Goal: Transaction & Acquisition: Purchase product/service

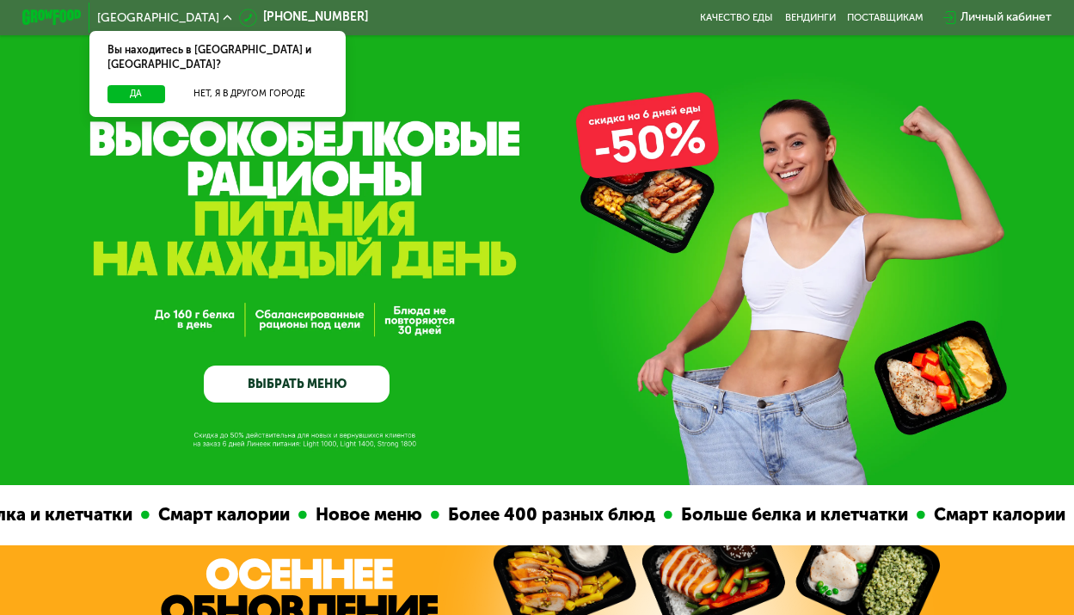
click at [314, 371] on link "ВЫБРАТЬ МЕНЮ" at bounding box center [297, 383] width 186 height 37
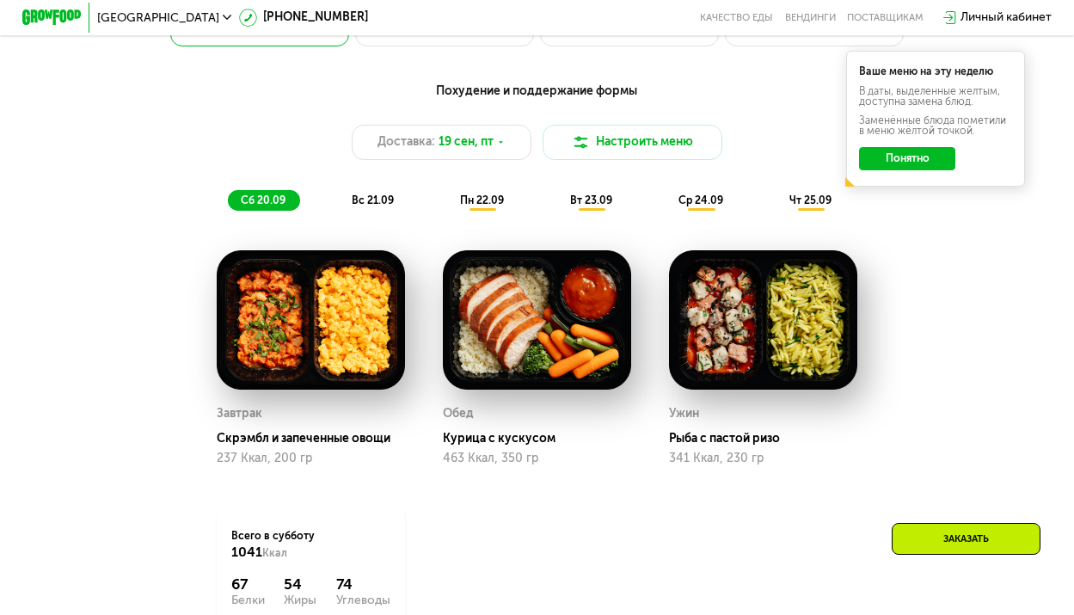
scroll to position [1047, 0]
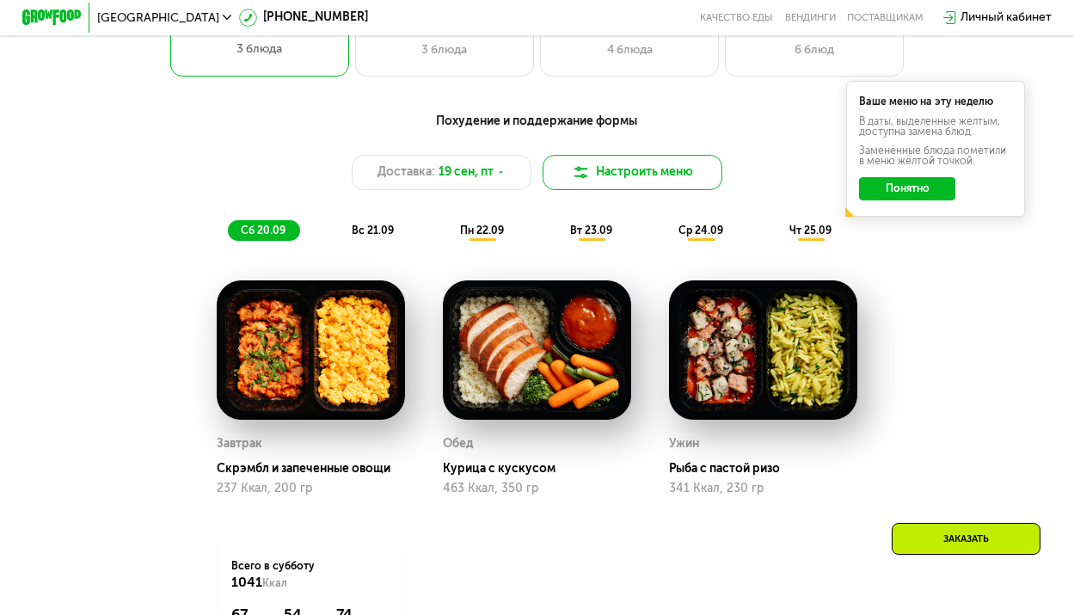
click at [624, 181] on button "Настроить меню" at bounding box center [631, 173] width 179 height 36
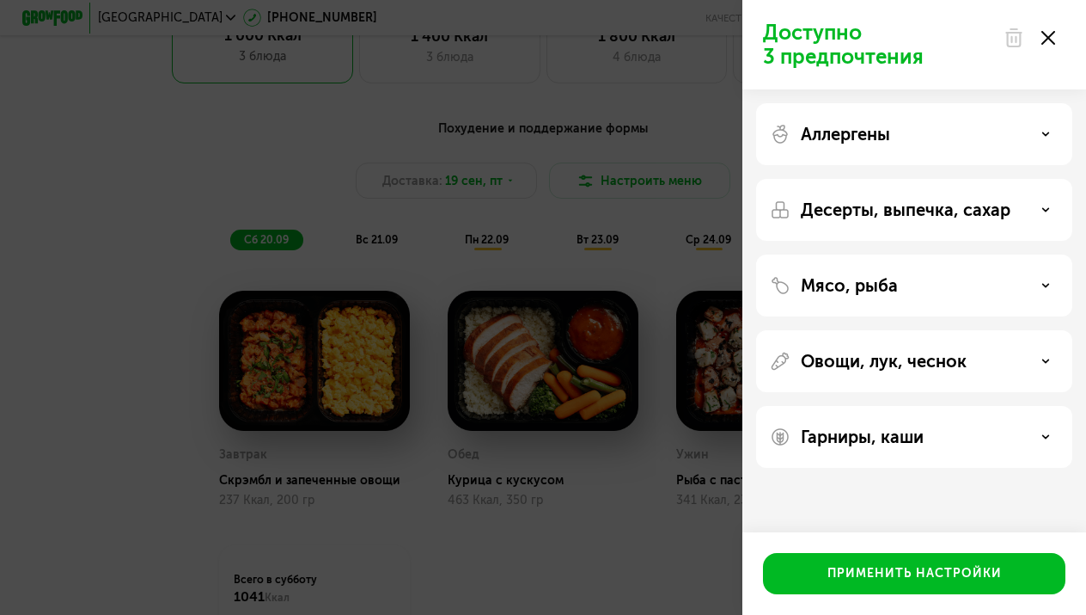
click at [667, 173] on div "Доступно 3 предпочтения Аллергены Десерты, выпечка, сахар Мясо, рыба Овощи, лук…" at bounding box center [543, 307] width 1086 height 615
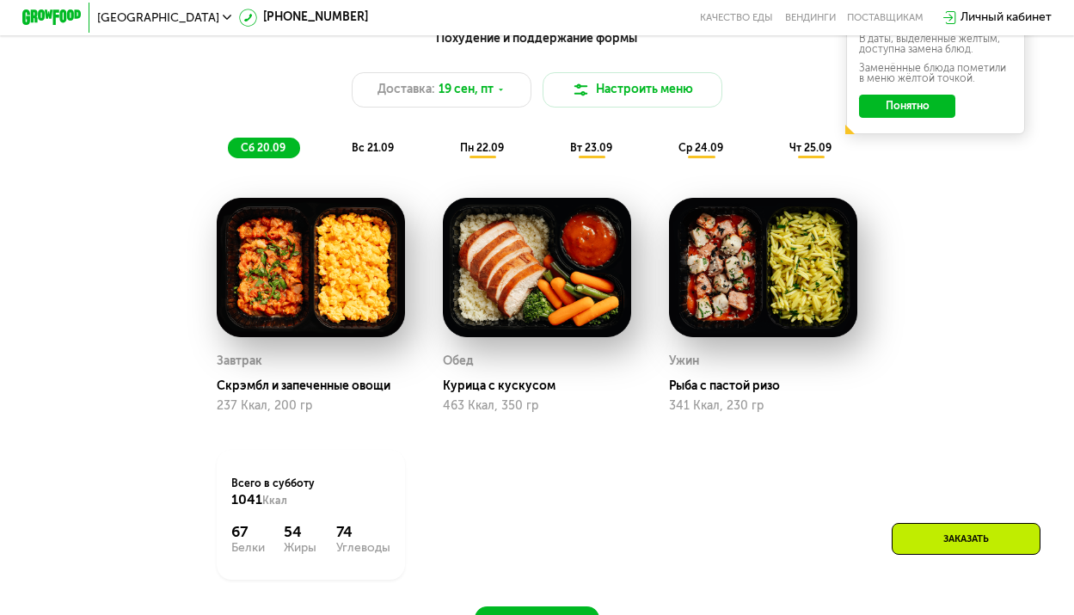
scroll to position [1133, 0]
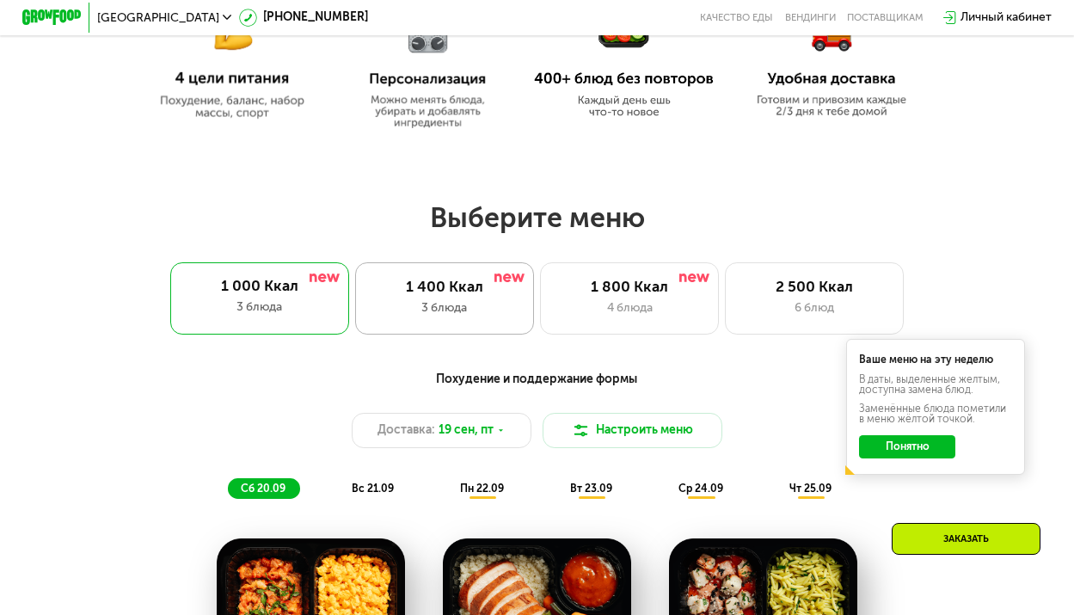
click at [474, 317] on div "3 блюда" at bounding box center [443, 308] width 147 height 18
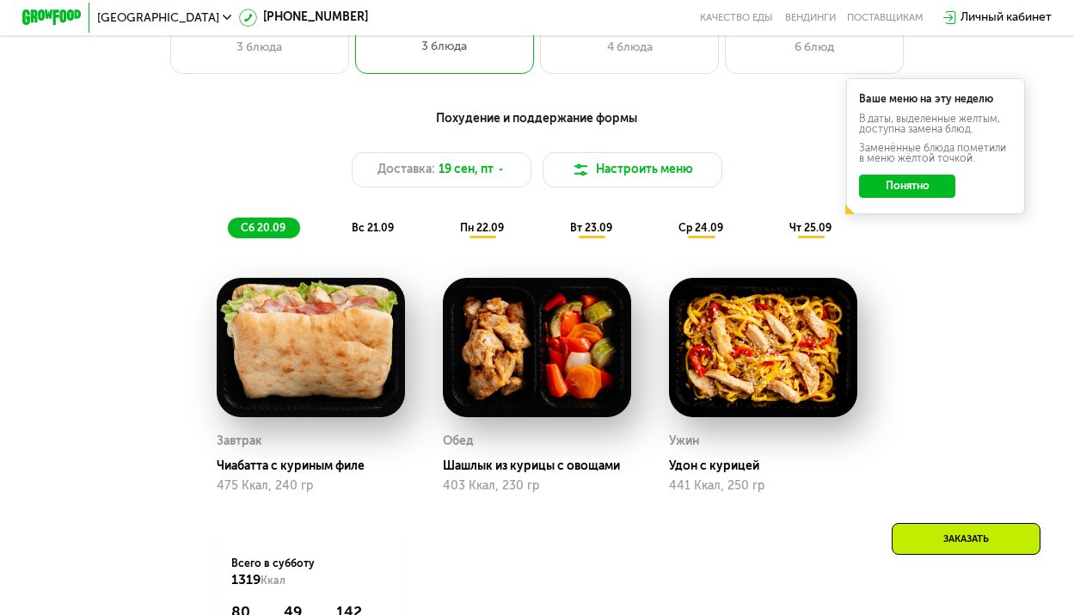
scroll to position [961, 0]
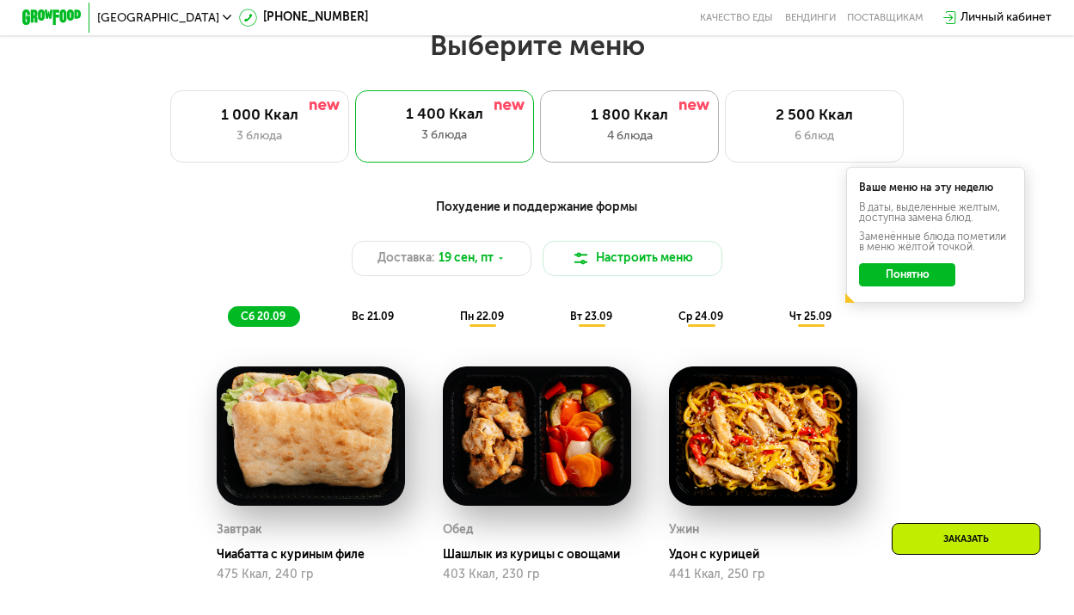
click at [627, 145] on div "4 блюда" at bounding box center [628, 136] width 147 height 18
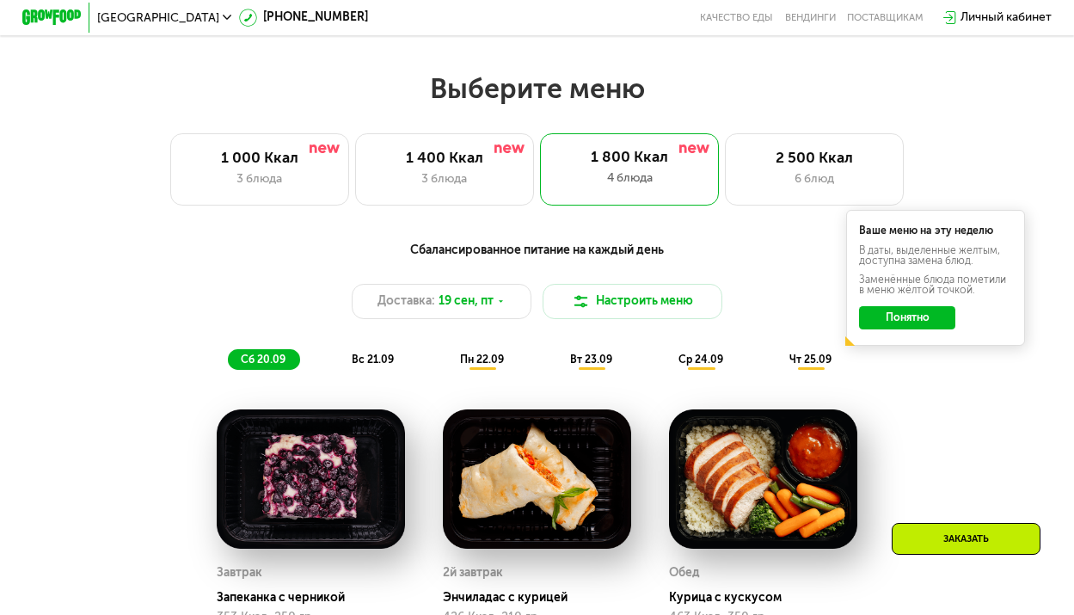
scroll to position [875, 0]
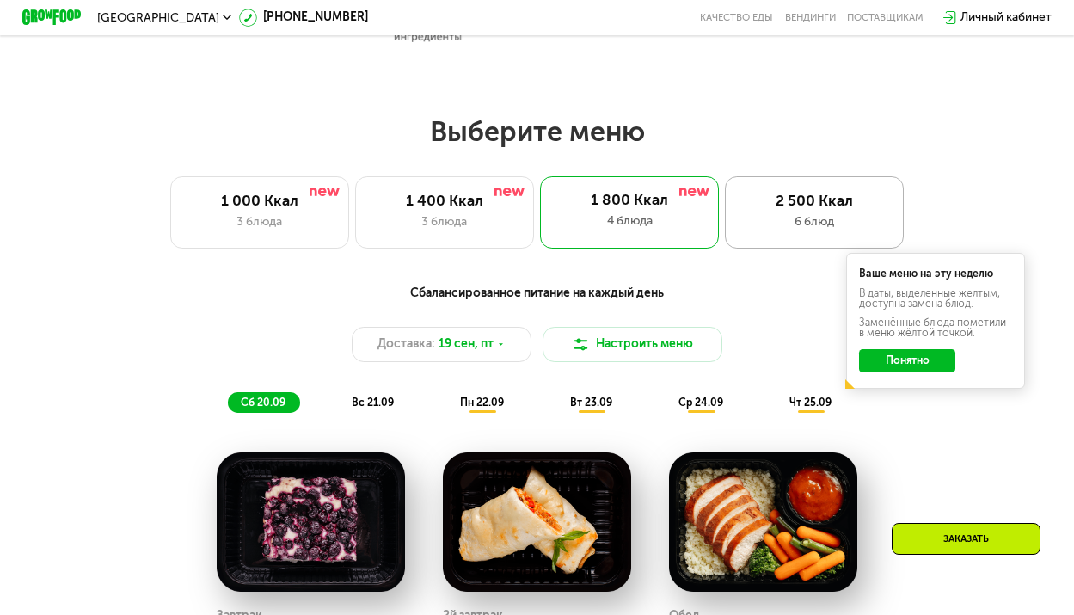
click at [785, 208] on div "2 500 Ккал" at bounding box center [813, 202] width 147 height 18
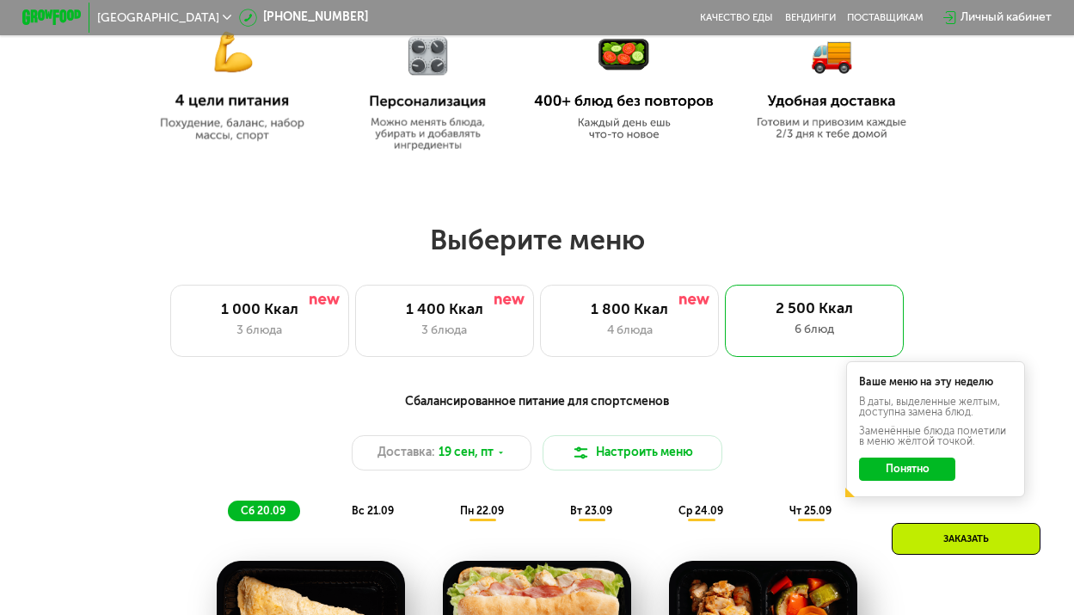
scroll to position [789, 0]
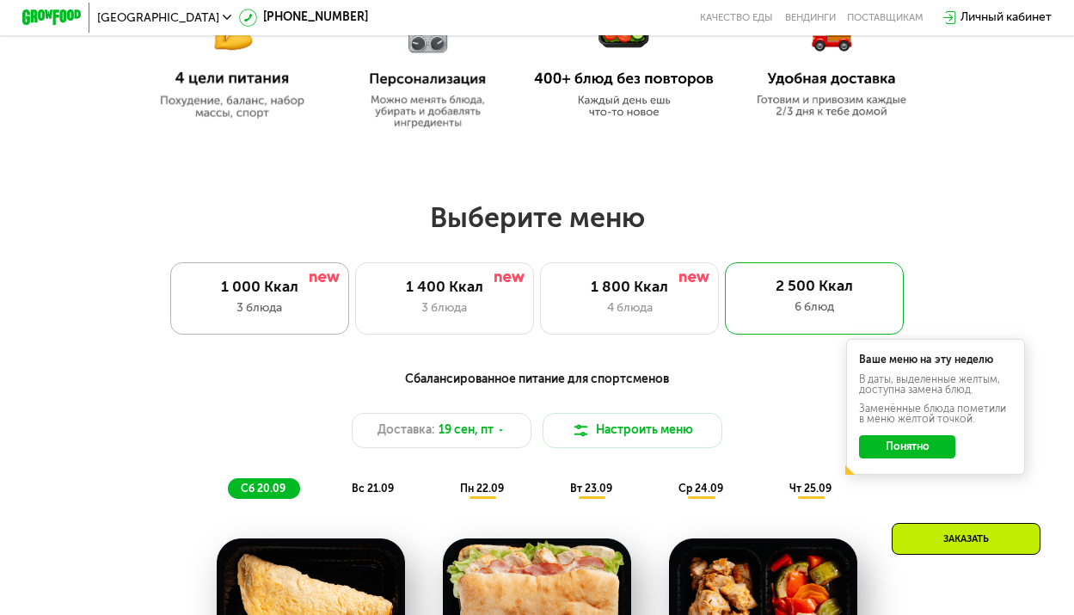
click at [291, 315] on div "3 блюда" at bounding box center [259, 308] width 147 height 18
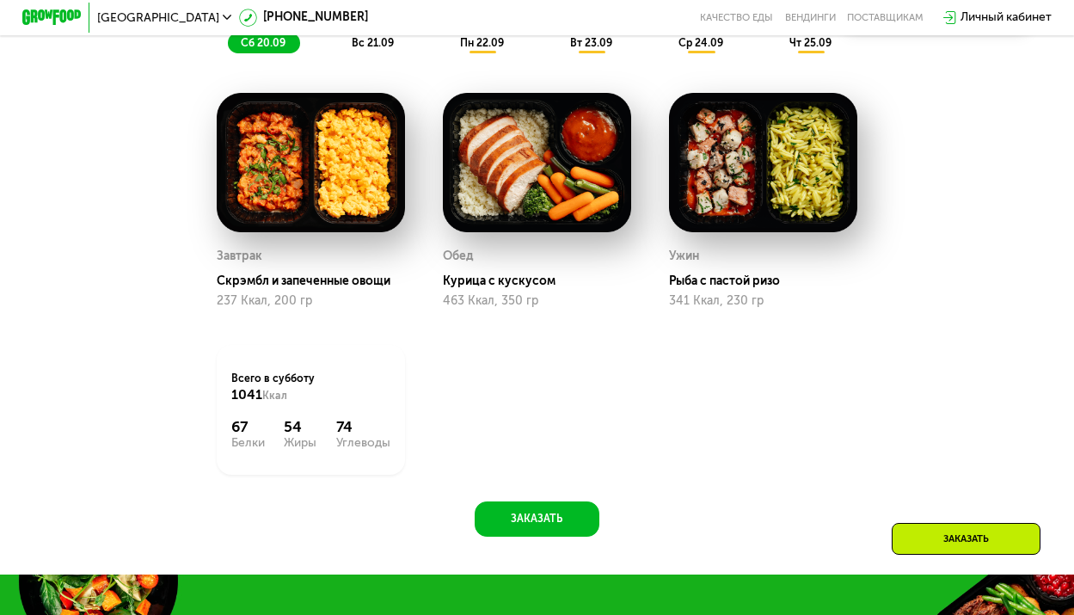
scroll to position [1219, 0]
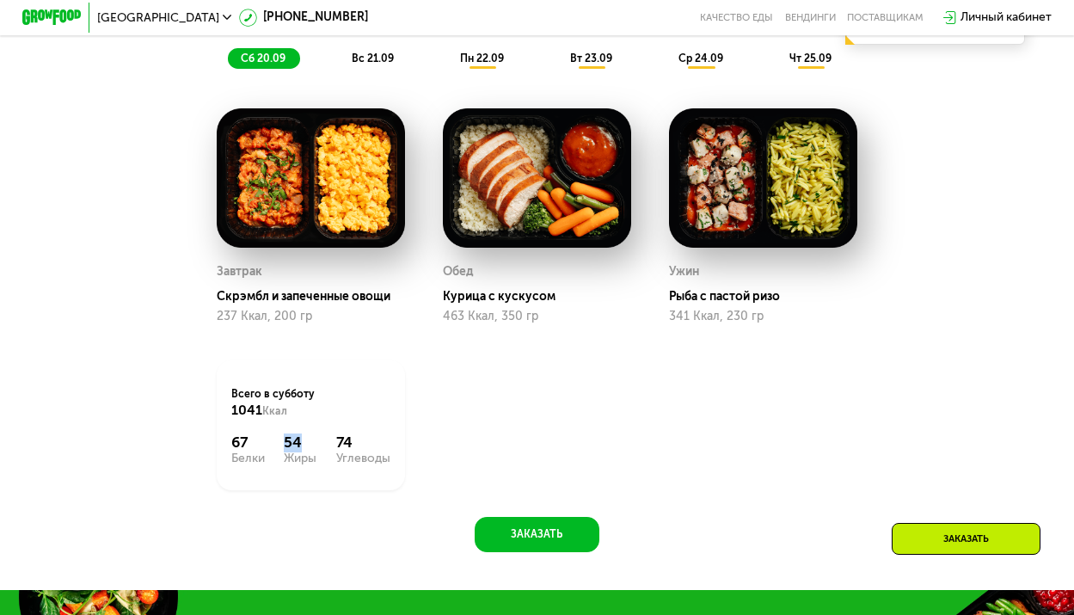
drag, startPoint x: 309, startPoint y: 454, endPoint x: 274, endPoint y: 453, distance: 34.4
click at [274, 453] on div "67 Белки 54 Жиры 74 Углеводы" at bounding box center [310, 449] width 159 height 30
click at [507, 425] on div "Завтрак Скрэмбл и запеченные овощи 237 Ккал, 200 гр Обед Курица с кускусом 463 …" at bounding box center [537, 299] width 678 height 419
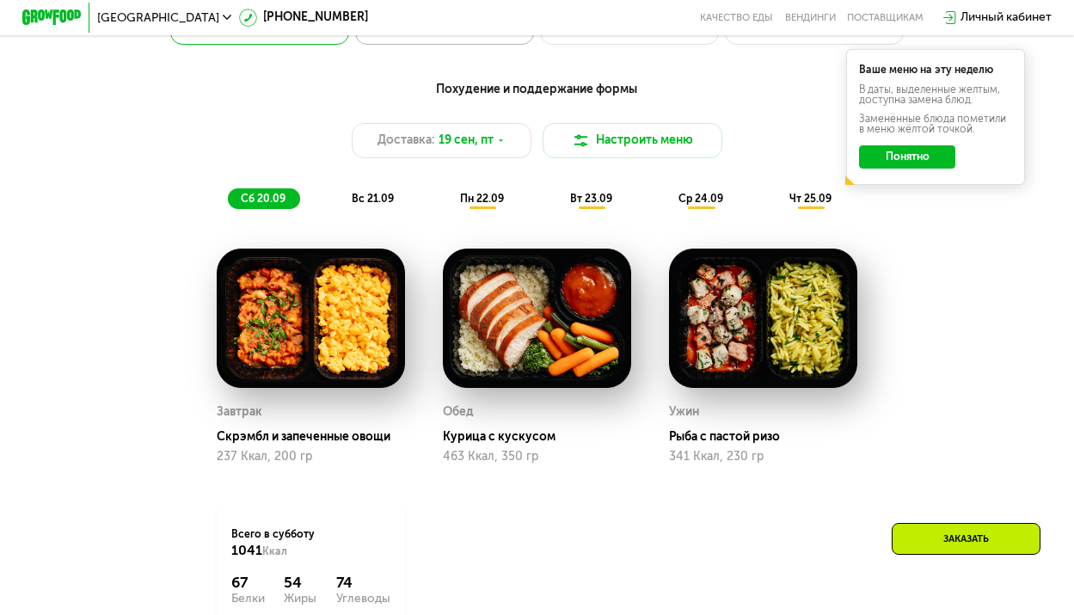
scroll to position [875, 0]
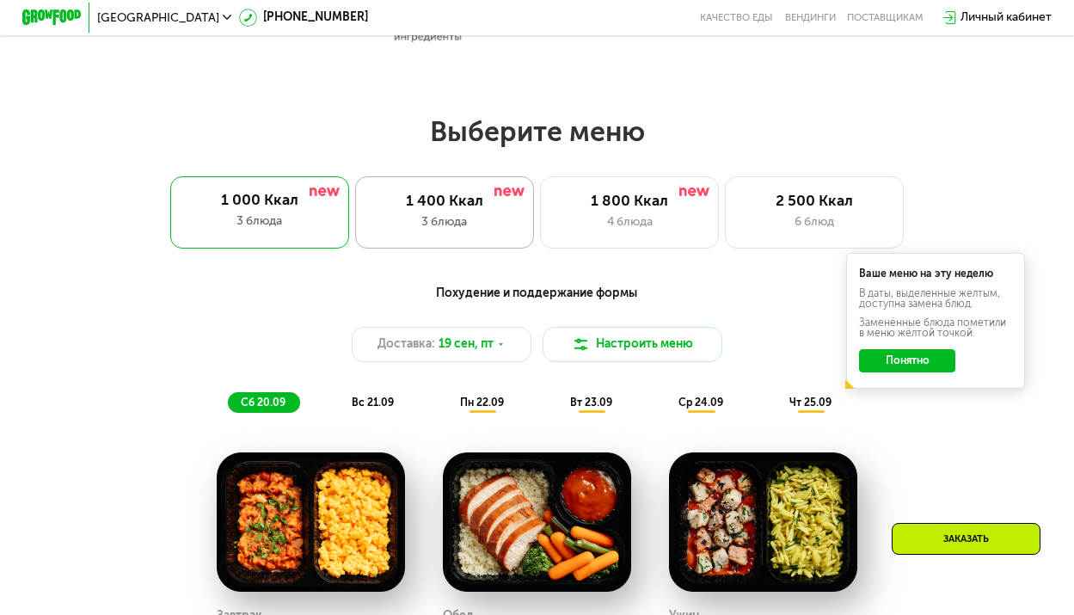
click at [465, 204] on div "1 400 Ккал" at bounding box center [443, 202] width 147 height 18
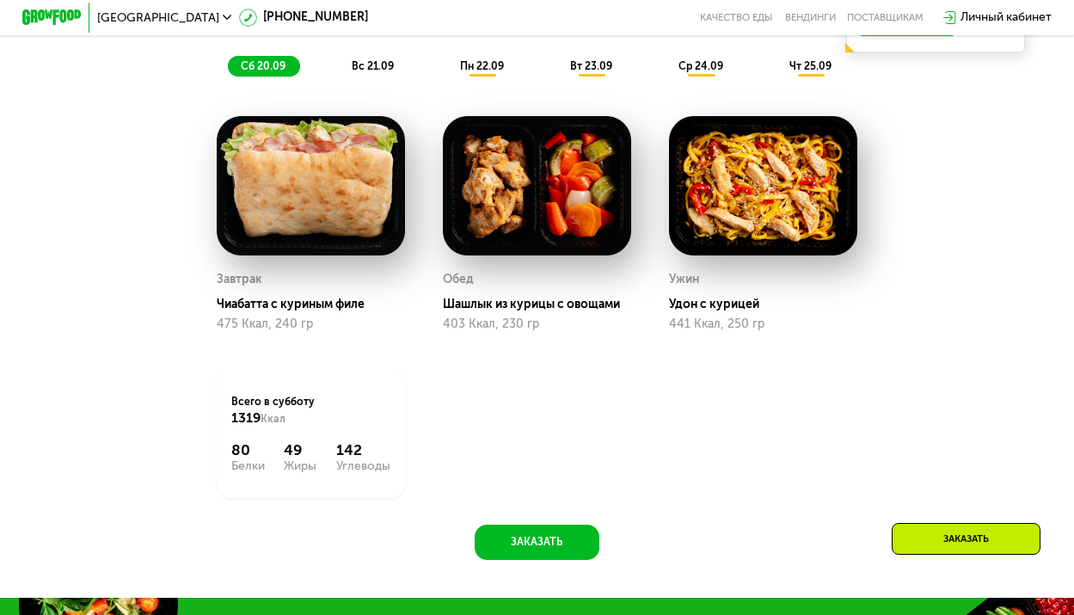
scroll to position [1219, 0]
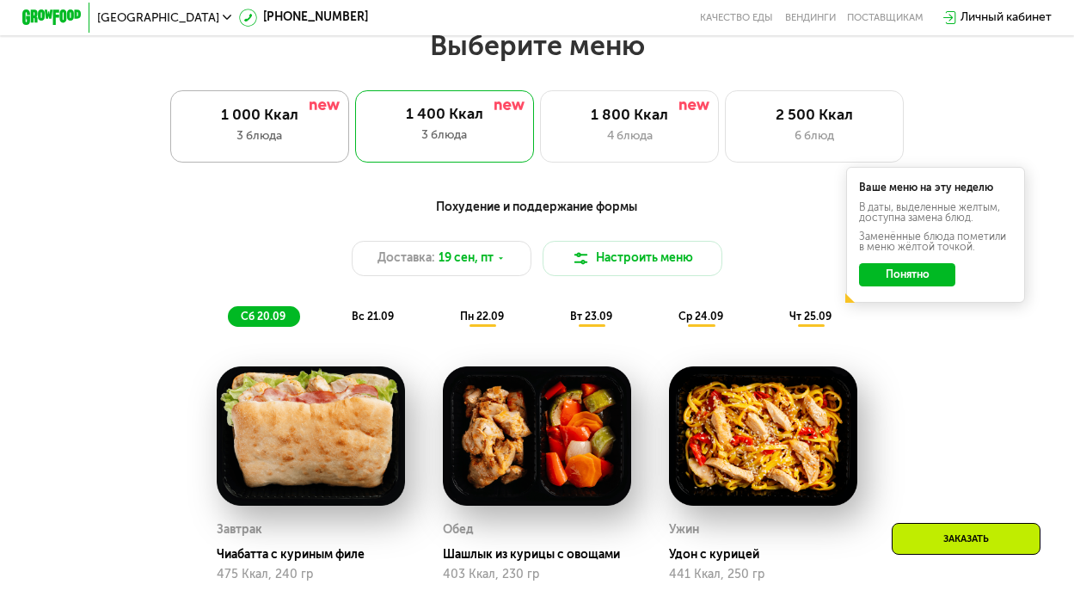
click at [284, 145] on div "3 блюда" at bounding box center [259, 136] width 147 height 18
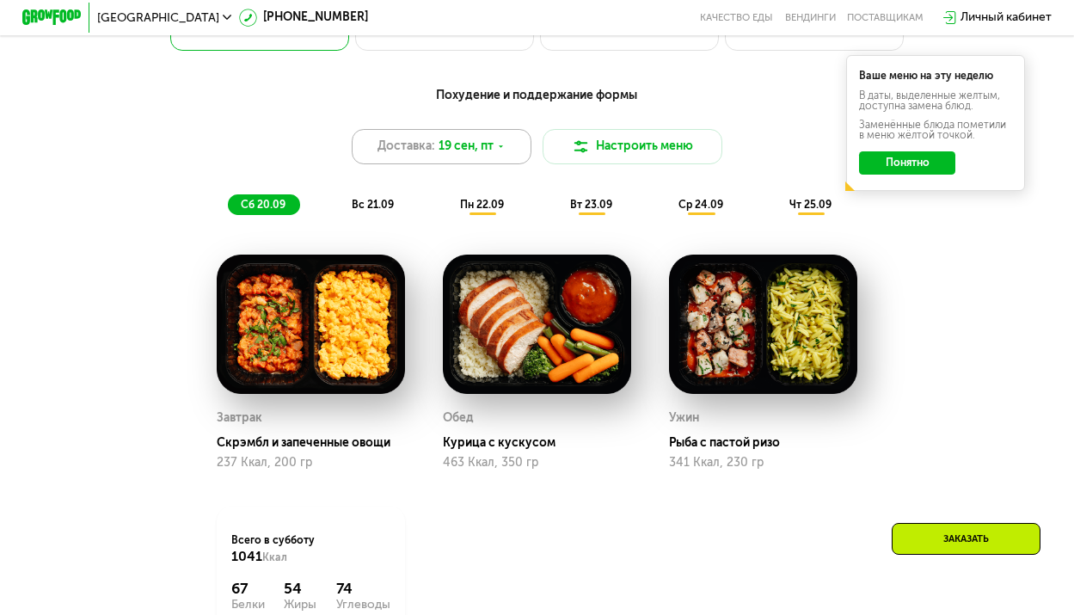
scroll to position [1047, 0]
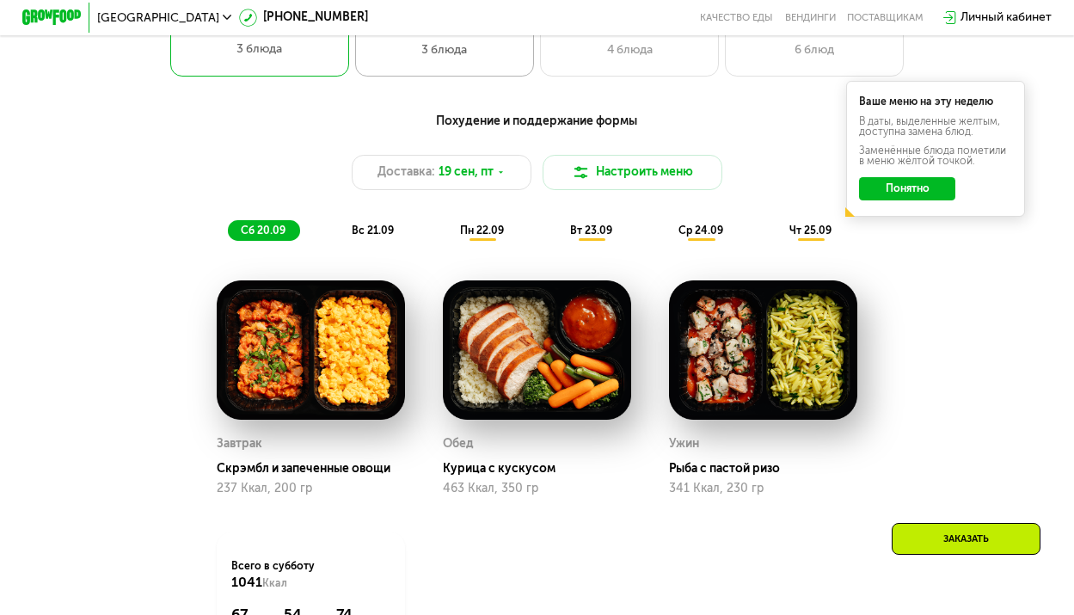
click at [442, 76] on div "1 400 Ккал 3 блюда" at bounding box center [444, 39] width 179 height 71
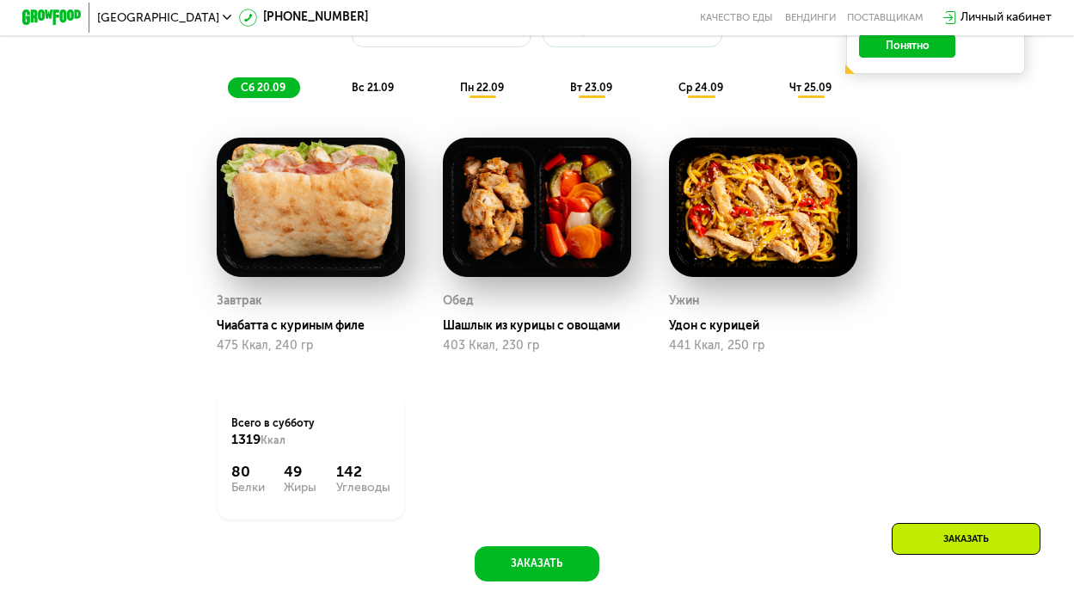
scroll to position [1219, 0]
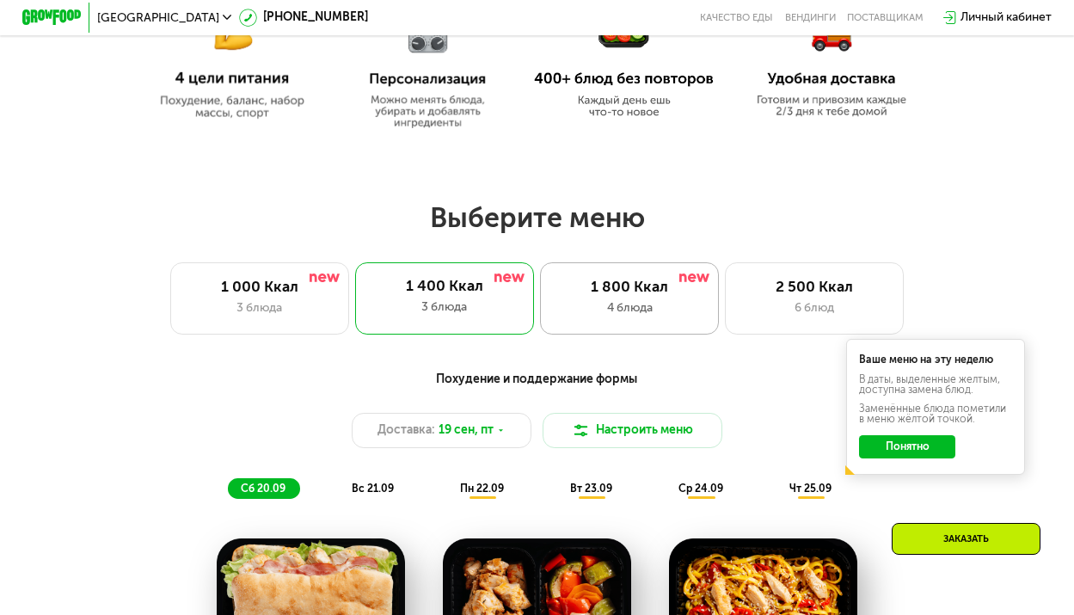
click at [613, 297] on div "1 800 Ккал" at bounding box center [628, 287] width 147 height 18
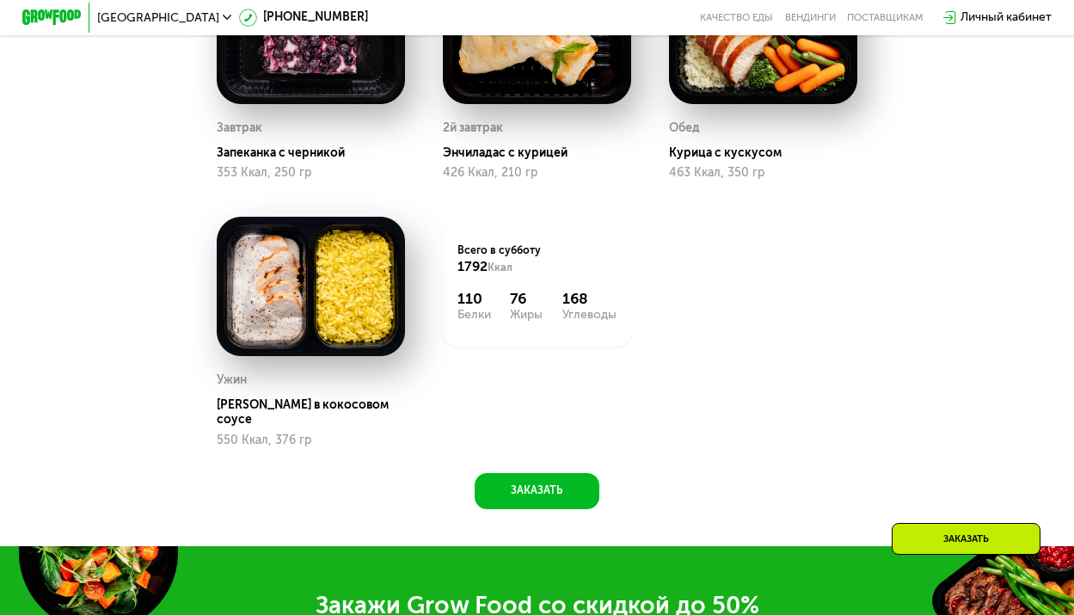
scroll to position [1391, 0]
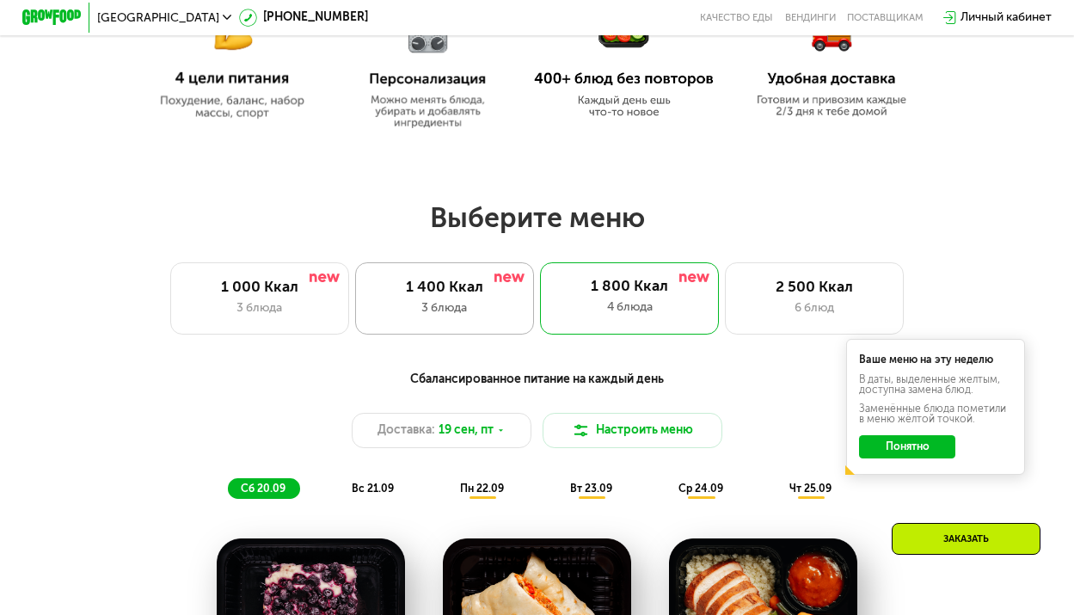
click at [436, 297] on div "1 400 Ккал" at bounding box center [443, 287] width 147 height 18
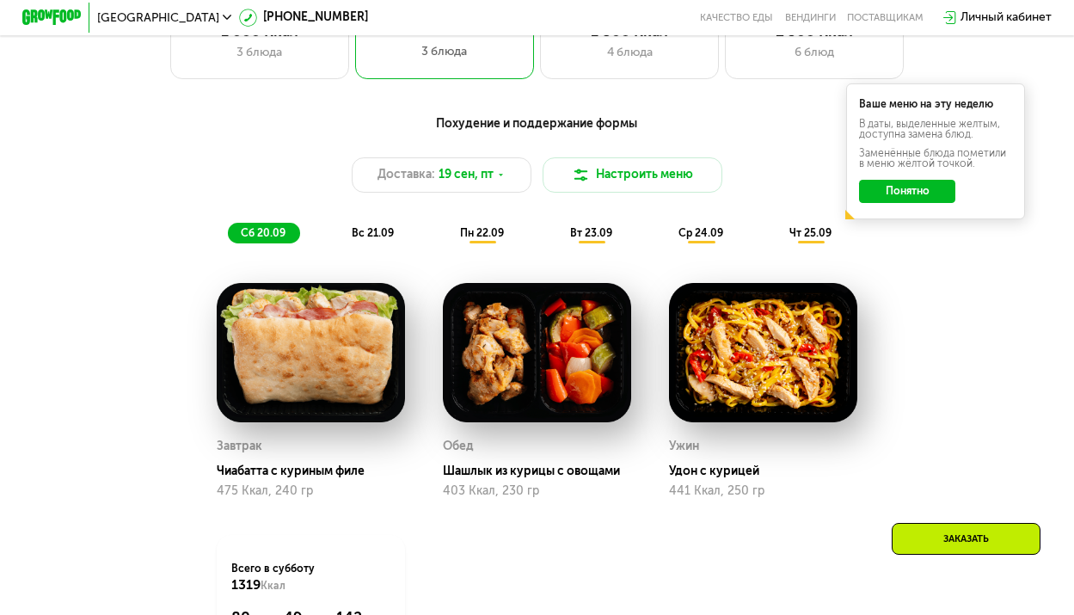
scroll to position [1047, 0]
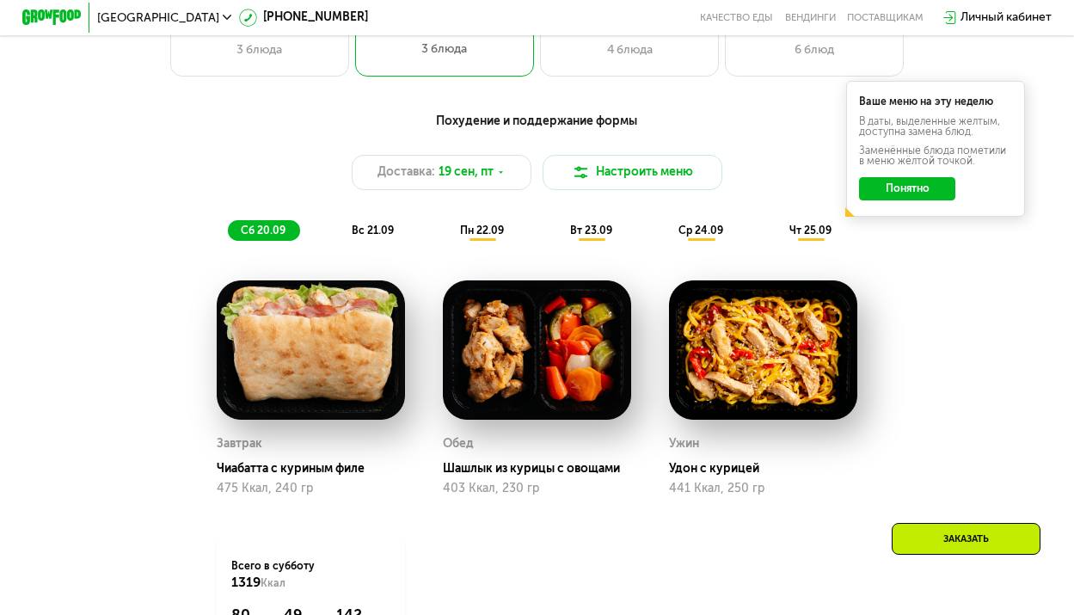
click at [906, 199] on button "Понятно" at bounding box center [907, 189] width 96 height 24
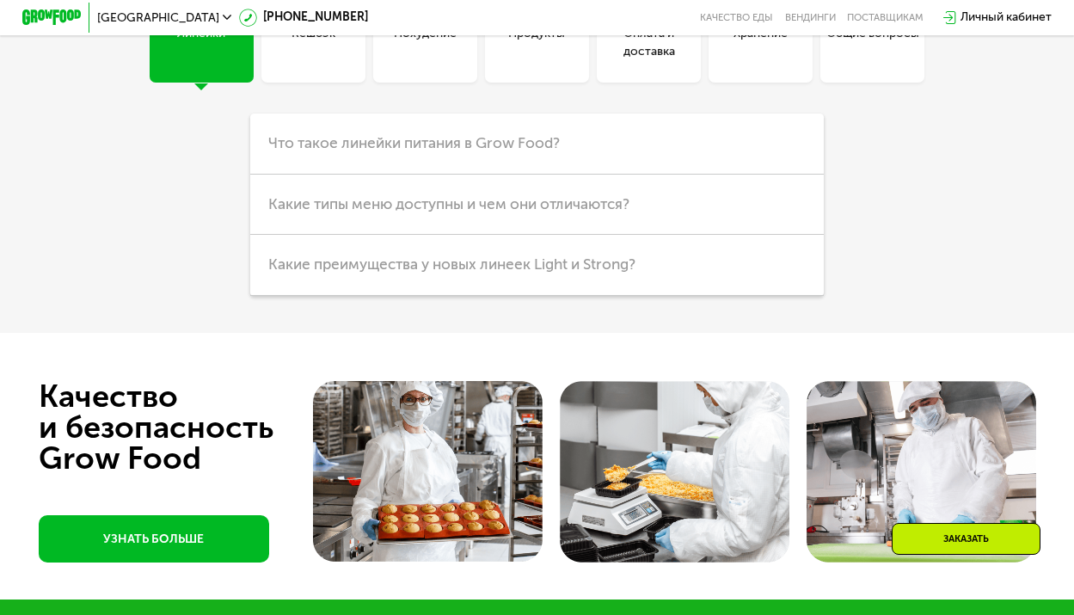
scroll to position [4055, 0]
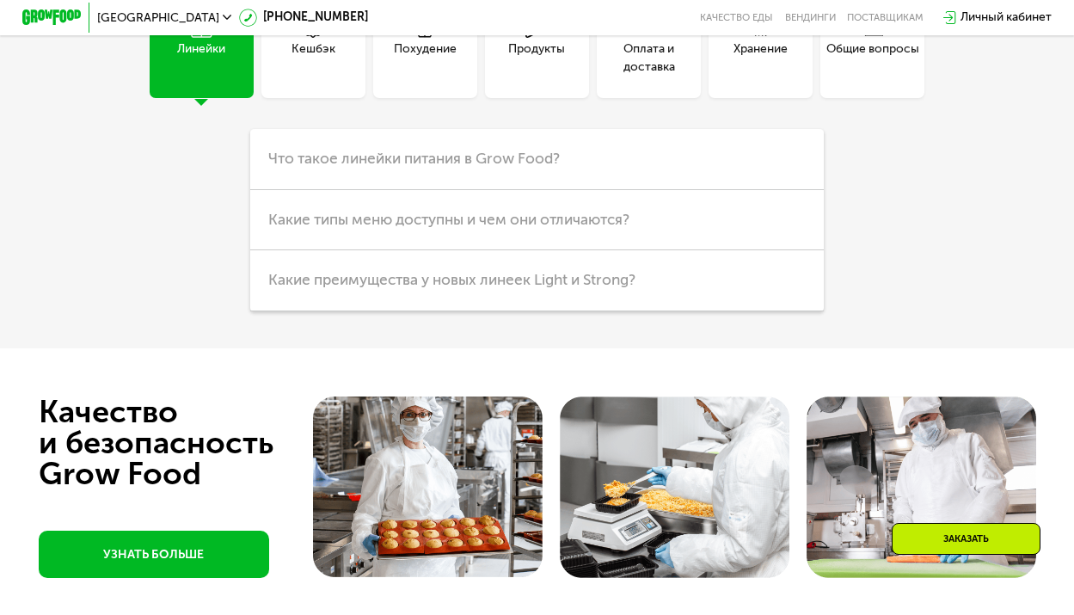
click at [219, 76] on div "Линейки" at bounding box center [201, 58] width 48 height 36
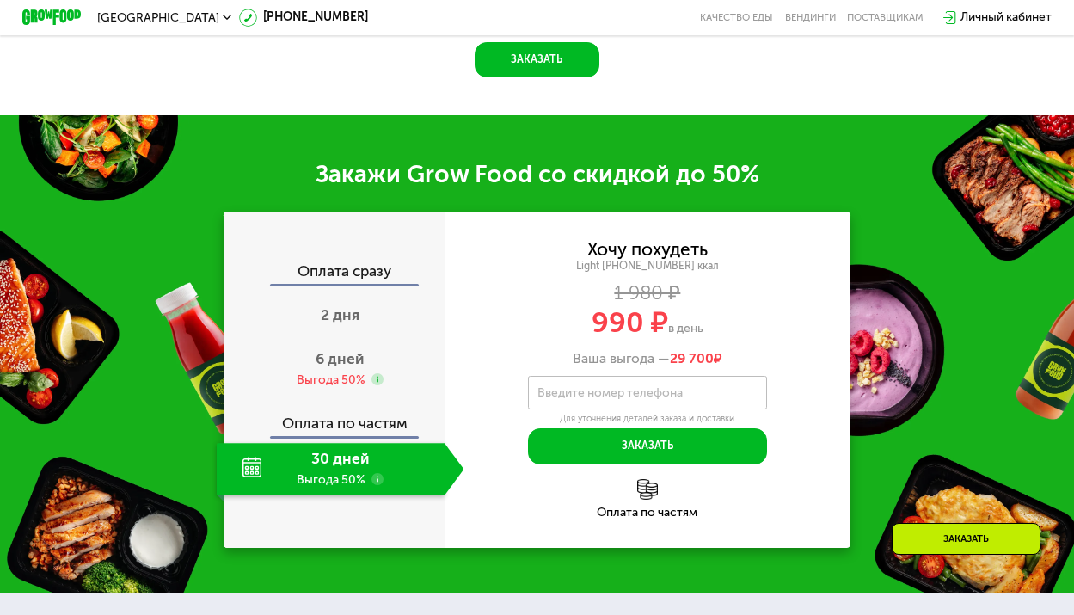
scroll to position [1728, 0]
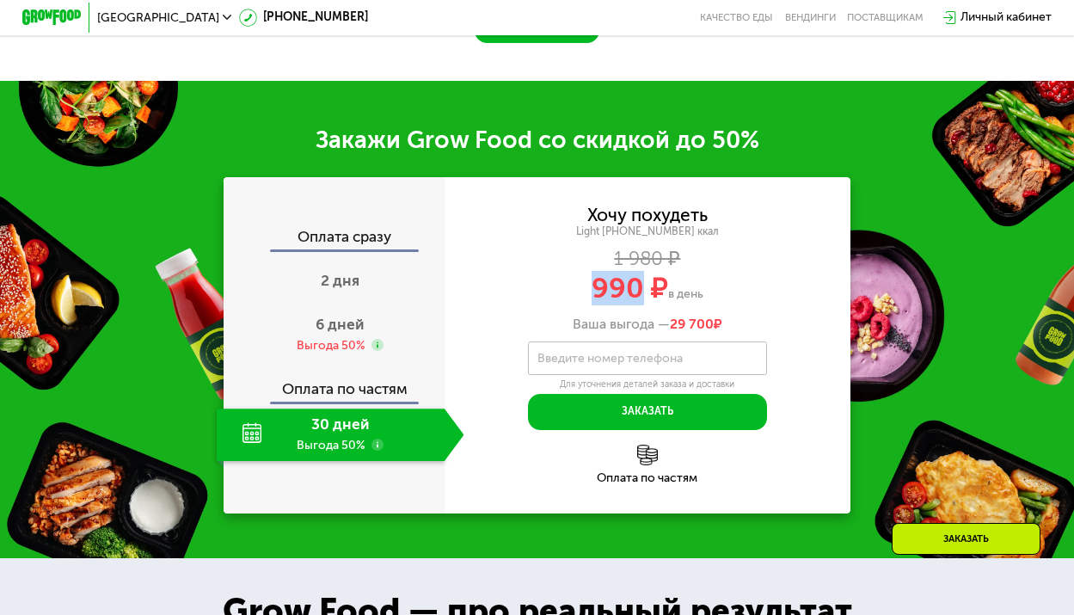
drag, startPoint x: 623, startPoint y: 303, endPoint x: 566, endPoint y: 303, distance: 57.6
click at [576, 303] on div "990 ₽ в день" at bounding box center [647, 288] width 406 height 28
click at [331, 334] on span "6 дней" at bounding box center [339, 324] width 49 height 18
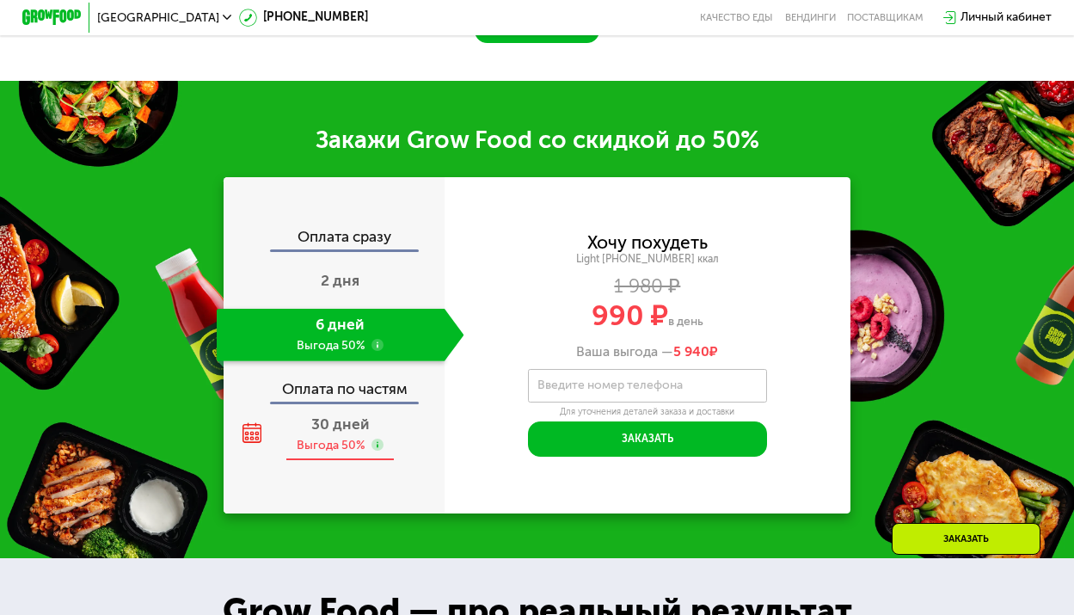
click at [333, 433] on span "30 дней" at bounding box center [340, 424] width 58 height 18
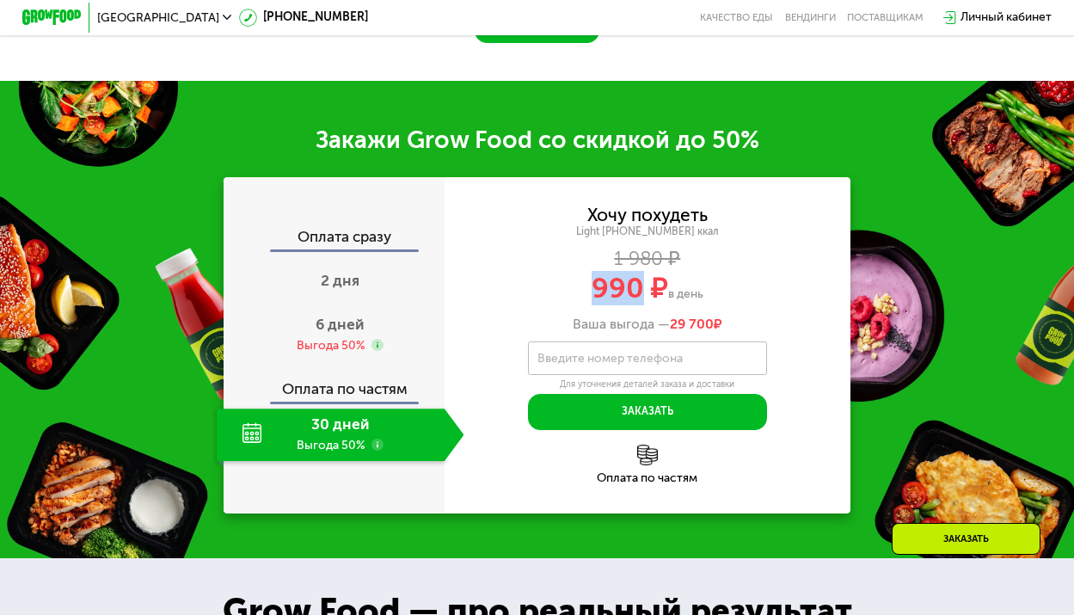
drag, startPoint x: 595, startPoint y: 305, endPoint x: 640, endPoint y: 311, distance: 46.0
click at [640, 305] on span "990 ₽" at bounding box center [629, 288] width 76 height 34
click at [744, 303] on div "990 ₽ в день" at bounding box center [647, 288] width 406 height 28
drag, startPoint x: 593, startPoint y: 303, endPoint x: 640, endPoint y: 305, distance: 47.3
click at [640, 305] on span "990 ₽" at bounding box center [629, 288] width 76 height 34
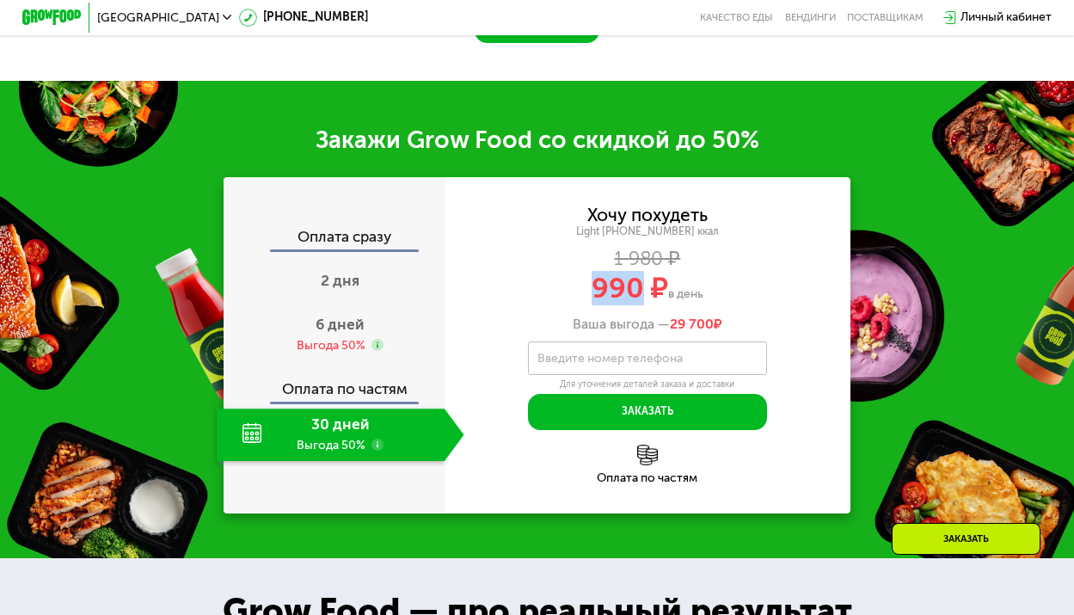
copy span "990"
click at [819, 266] on div "1 980 ₽" at bounding box center [647, 258] width 406 height 16
drag, startPoint x: 615, startPoint y: 301, endPoint x: 590, endPoint y: 303, distance: 25.0
click at [592, 305] on span "990 ₽" at bounding box center [629, 288] width 76 height 34
click at [623, 305] on span "990 ₽" at bounding box center [629, 288] width 76 height 34
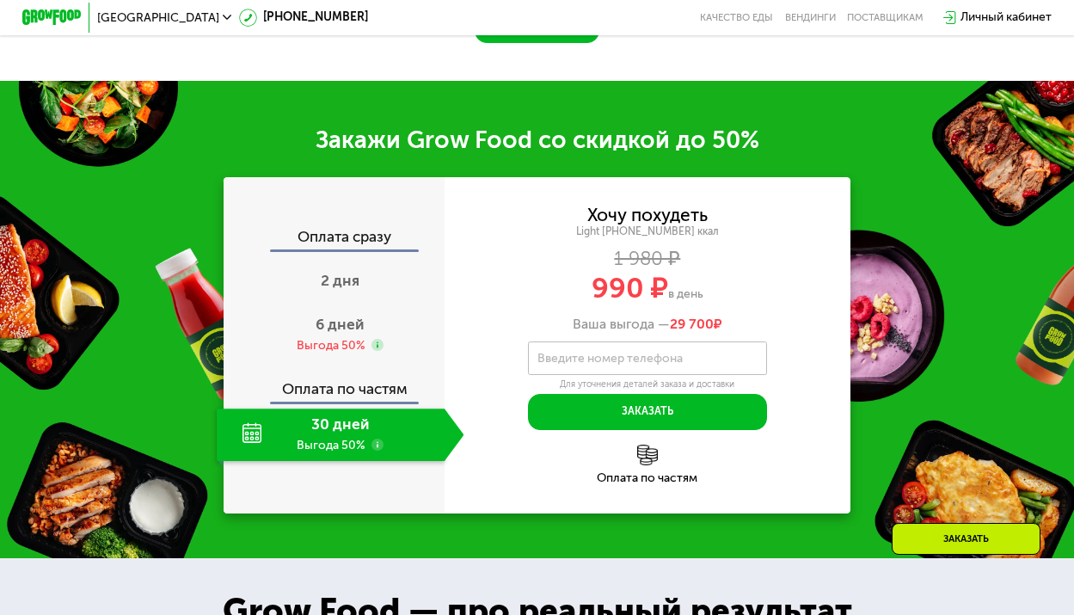
click at [596, 305] on span "990 ₽" at bounding box center [629, 288] width 76 height 34
drag, startPoint x: 595, startPoint y: 305, endPoint x: 644, endPoint y: 303, distance: 49.0
click at [639, 305] on span "990 ₽" at bounding box center [629, 288] width 76 height 34
click at [630, 303] on span "990 ₽" at bounding box center [629, 288] width 76 height 34
click at [389, 353] on div "6 дней Выгода 50%" at bounding box center [341, 335] width 248 height 52
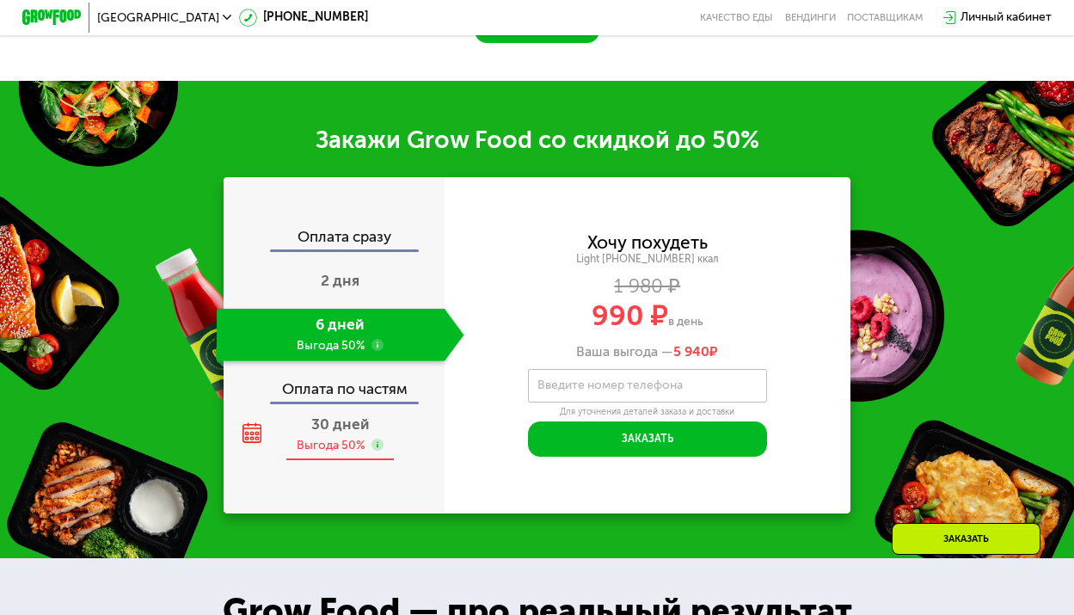
click at [335, 433] on span "30 дней" at bounding box center [340, 424] width 58 height 18
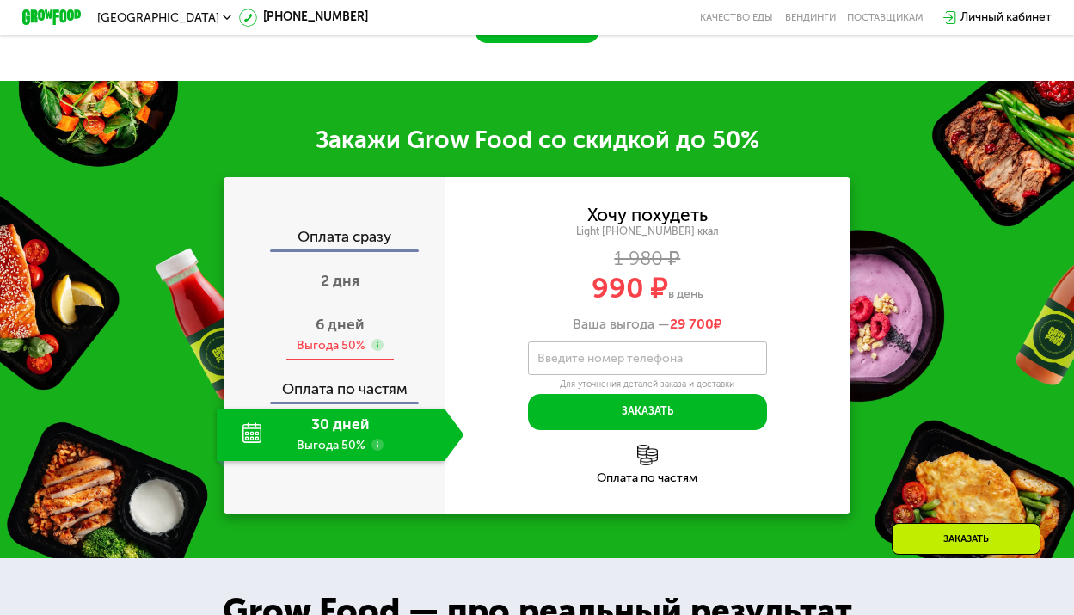
click at [344, 353] on div "Выгода 50%" at bounding box center [331, 345] width 69 height 16
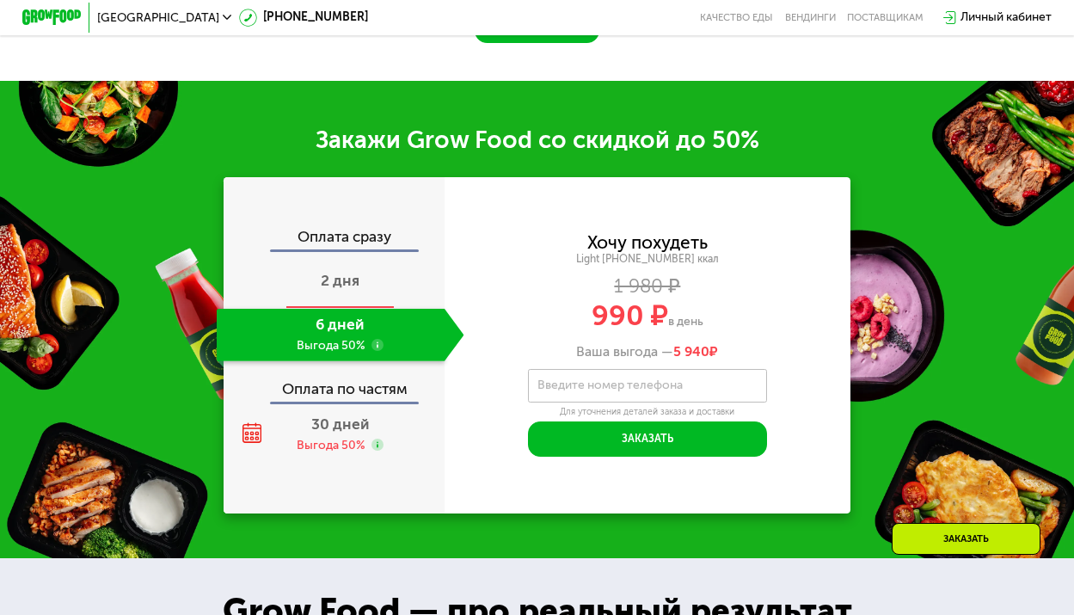
click at [349, 290] on span "2 дня" at bounding box center [340, 281] width 39 height 18
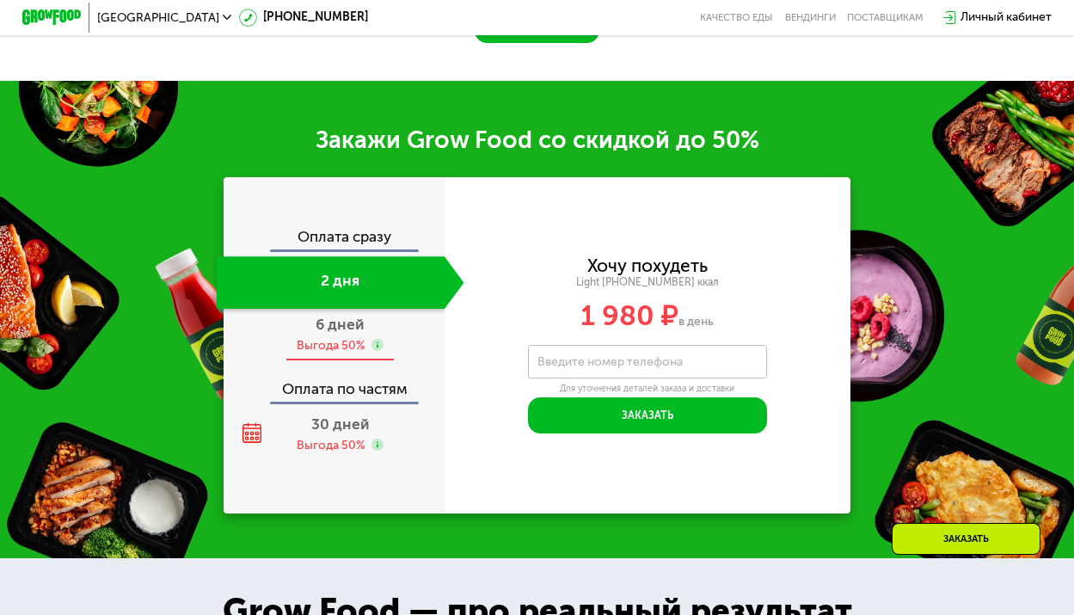
click at [346, 353] on div "Выгода 50%" at bounding box center [331, 345] width 69 height 16
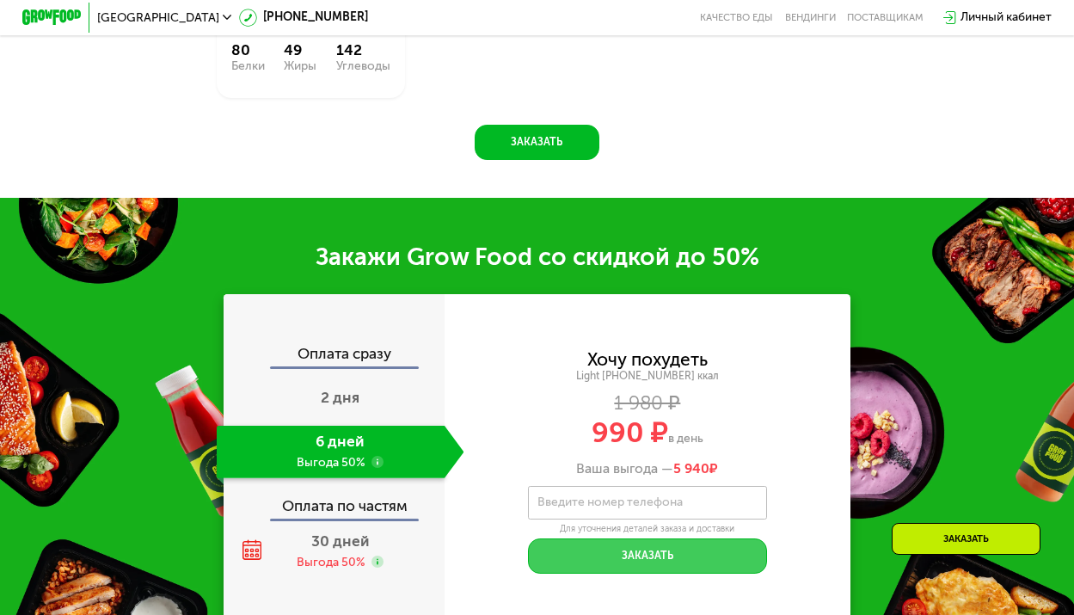
scroll to position [1814, 0]
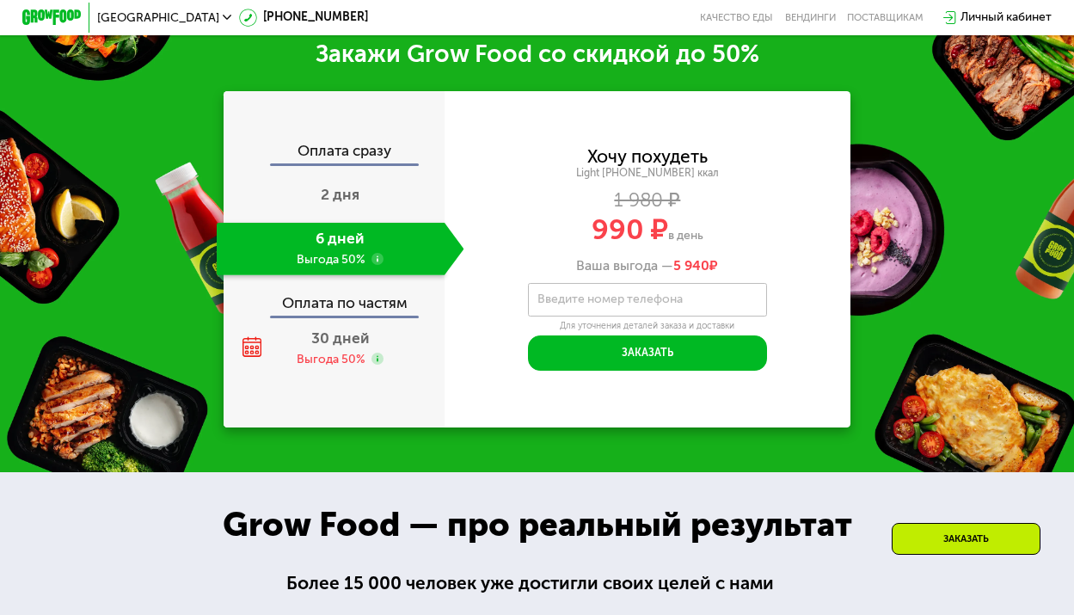
drag, startPoint x: 720, startPoint y: 293, endPoint x: 673, endPoint y: 293, distance: 47.3
click at [683, 292] on div "Хочу похудеть Light [PHONE_NUMBER] ккал 1 980 ₽ 990 ₽ в день Ваша выгода — 5 94…" at bounding box center [647, 259] width 406 height 223
click at [446, 244] on div "990 ₽ в день" at bounding box center [647, 230] width 406 height 28
drag, startPoint x: 335, startPoint y: 270, endPoint x: 404, endPoint y: 271, distance: 68.8
click at [347, 270] on div "6 дней Выгода 50%" at bounding box center [331, 249] width 228 height 52
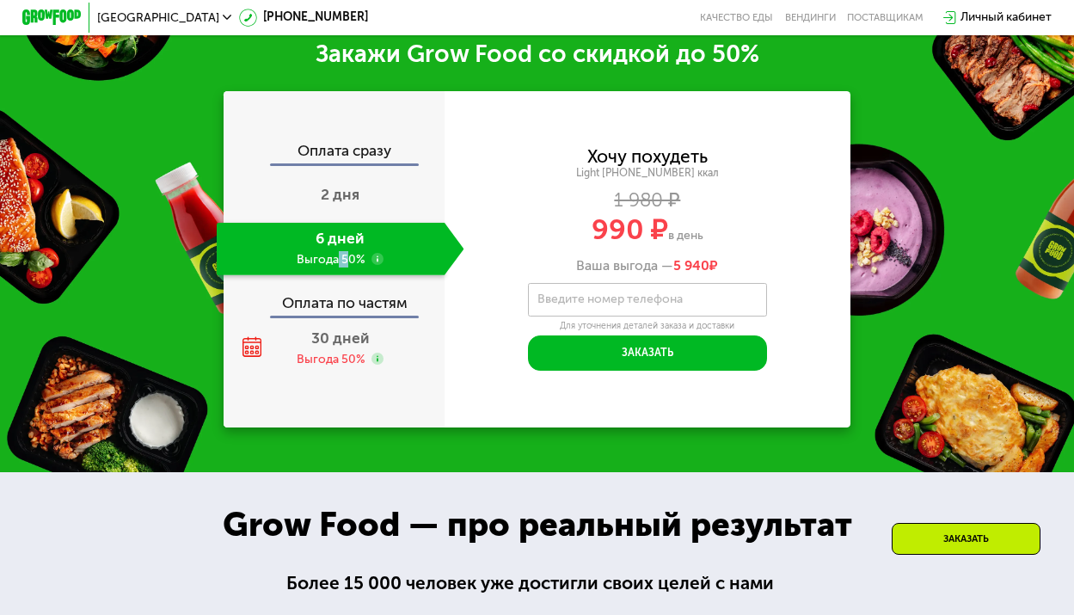
drag, startPoint x: 725, startPoint y: 282, endPoint x: 678, endPoint y: 288, distance: 46.8
click at [679, 273] on div "Ваша выгода — 5 940 ₽" at bounding box center [647, 265] width 406 height 16
click at [785, 297] on div "Хочу похудеть Light [PHONE_NUMBER] ккал 1 980 ₽ 990 ₽ в день Ваша выгода — 5 94…" at bounding box center [647, 259] width 406 height 223
drag, startPoint x: 723, startPoint y: 285, endPoint x: 670, endPoint y: 293, distance: 53.8
click at [670, 293] on div "Хочу похудеть Light [PHONE_NUMBER] ккал 1 980 ₽ 990 ₽ в день Ваша выгода — 5 94…" at bounding box center [647, 259] width 406 height 223
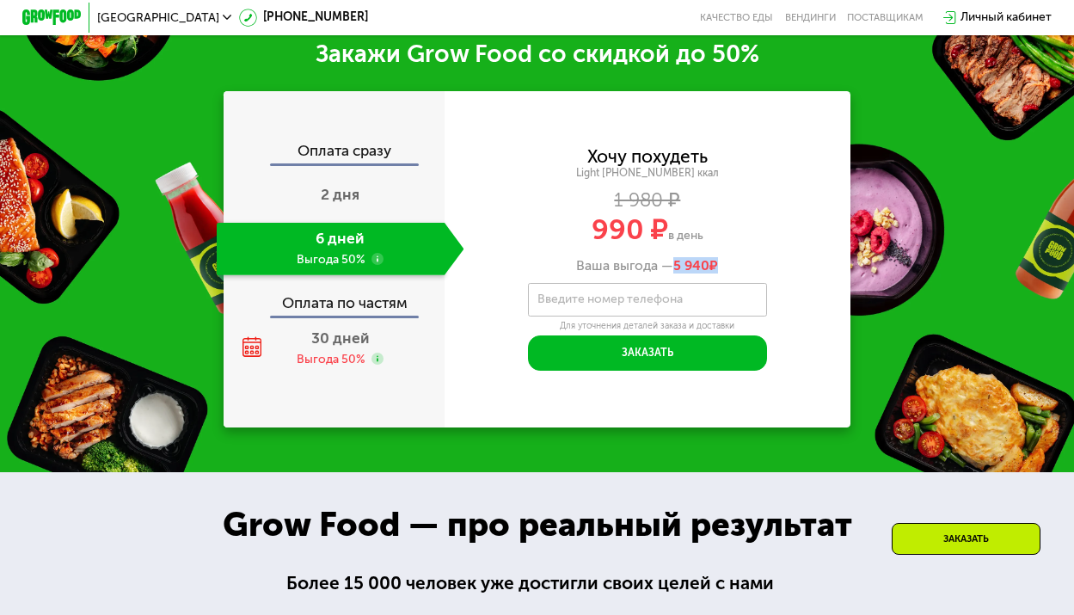
drag, startPoint x: 675, startPoint y: 283, endPoint x: 716, endPoint y: 289, distance: 41.7
click at [716, 273] on span "5 940 ₽" at bounding box center [695, 265] width 45 height 16
click at [771, 296] on div "Хочу похудеть Light [PHONE_NUMBER] ккал 1 980 ₽ 990 ₽ в день Ваша выгода — 5 94…" at bounding box center [647, 259] width 406 height 223
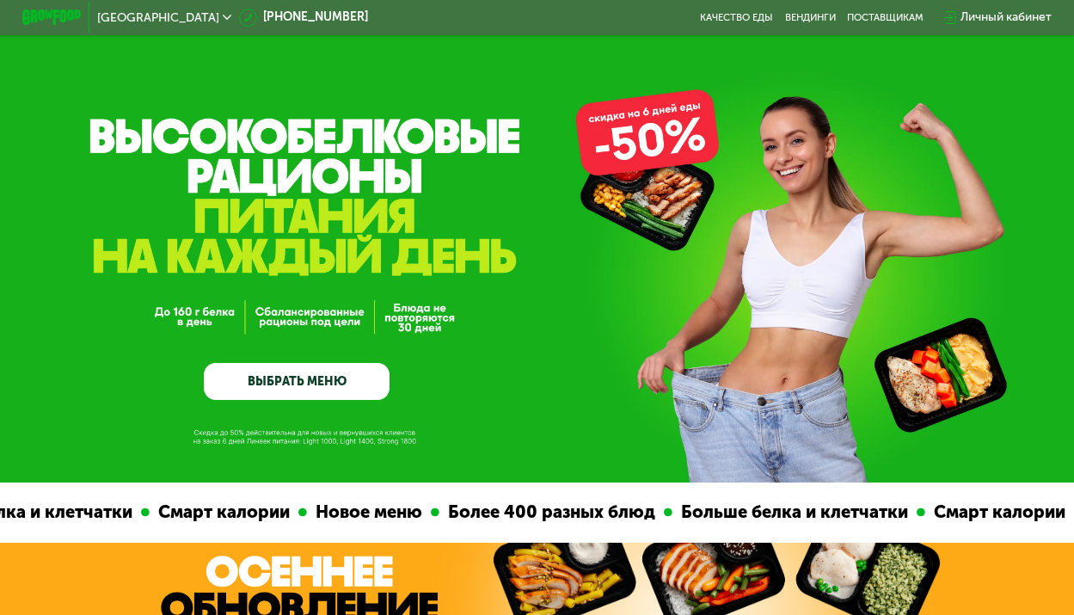
scroll to position [0, 0]
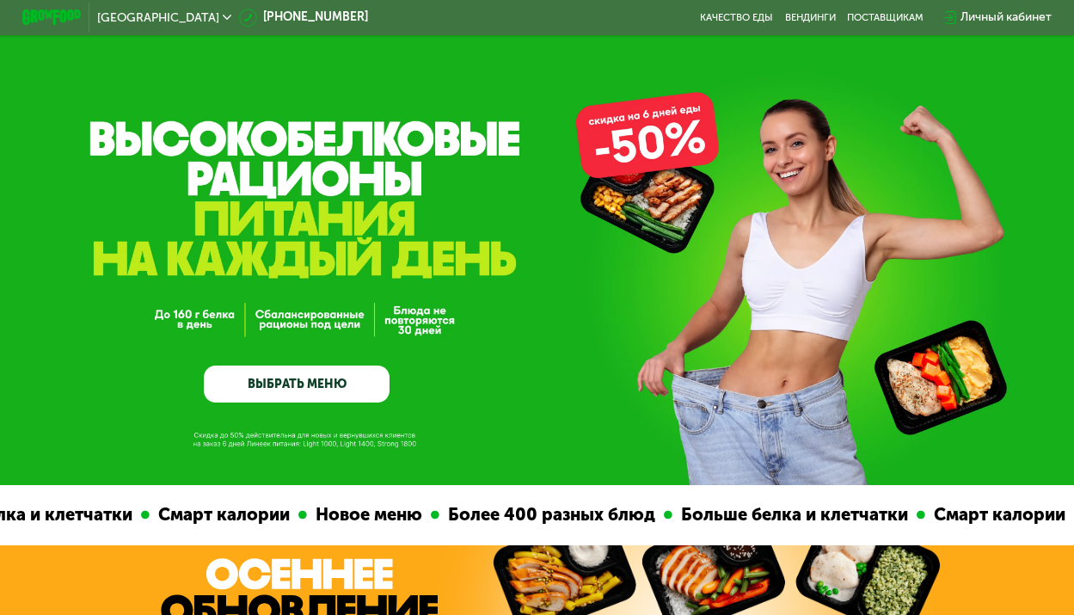
click at [342, 378] on link "ВЫБРАТЬ МЕНЮ" at bounding box center [297, 383] width 186 height 37
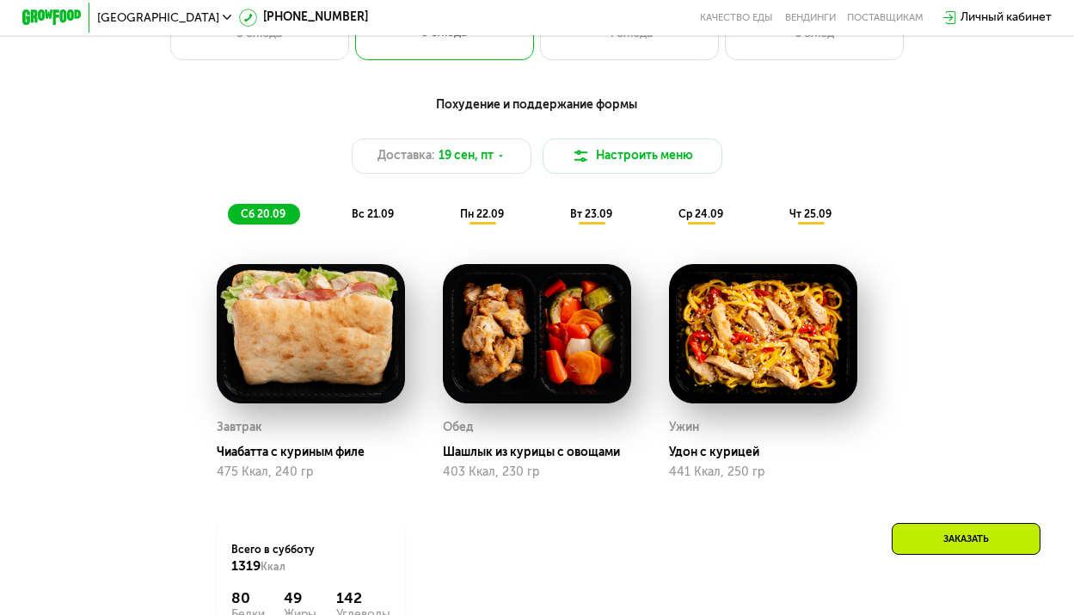
scroll to position [875, 0]
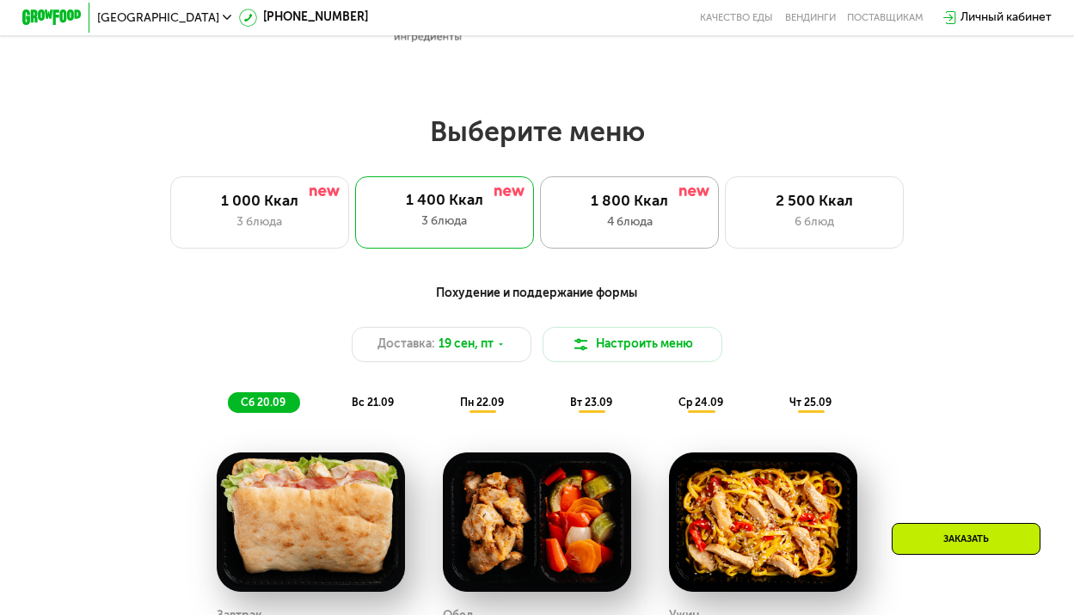
click at [644, 231] on div "4 блюда" at bounding box center [628, 222] width 147 height 18
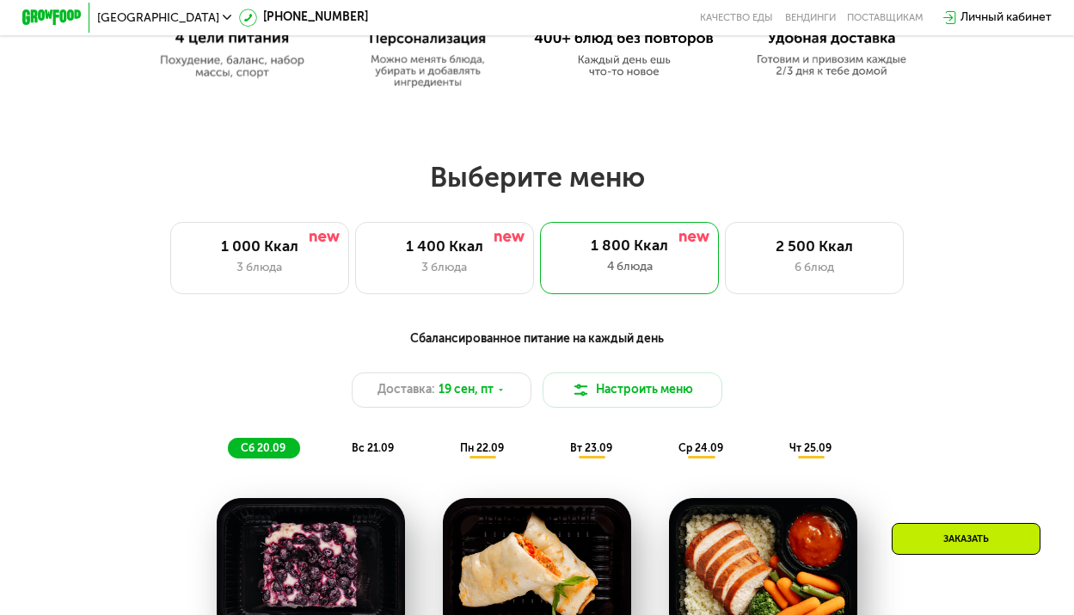
scroll to position [789, 0]
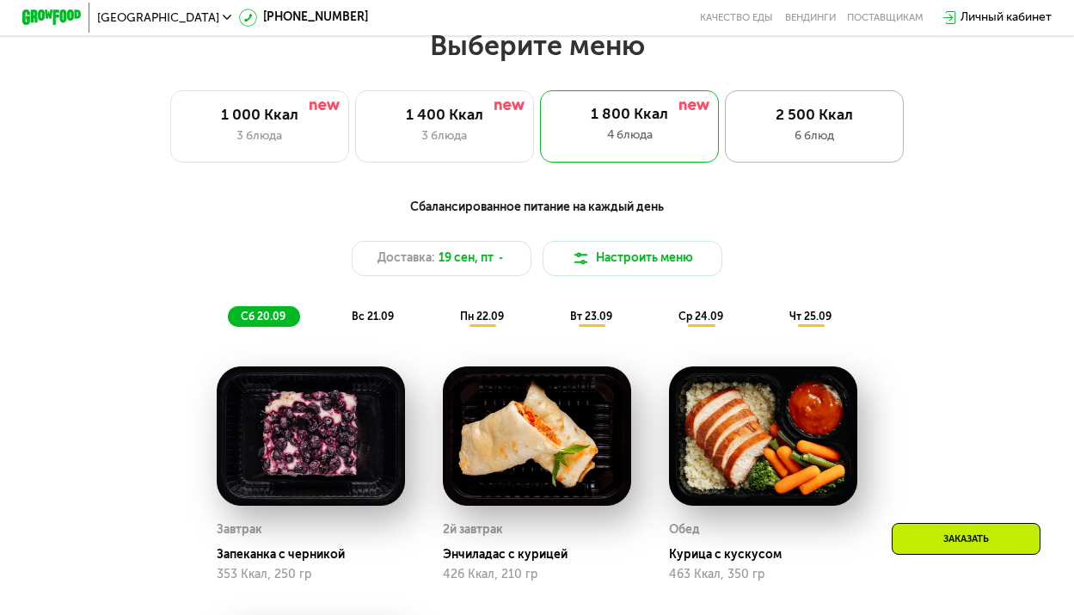
click at [825, 154] on div "2 500 Ккал 6 блюд" at bounding box center [814, 125] width 179 height 71
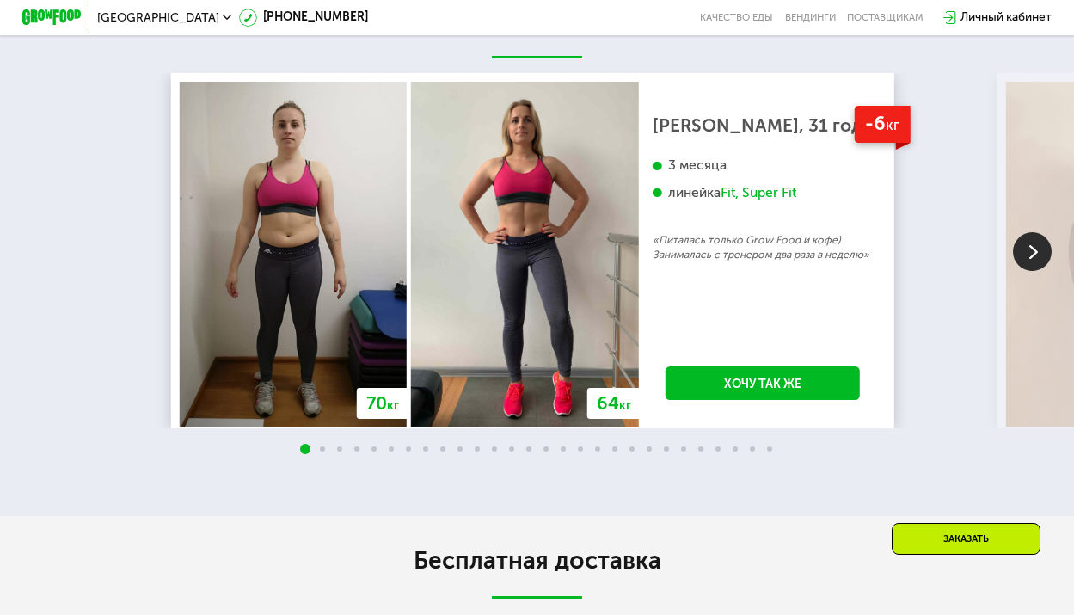
scroll to position [3094, 0]
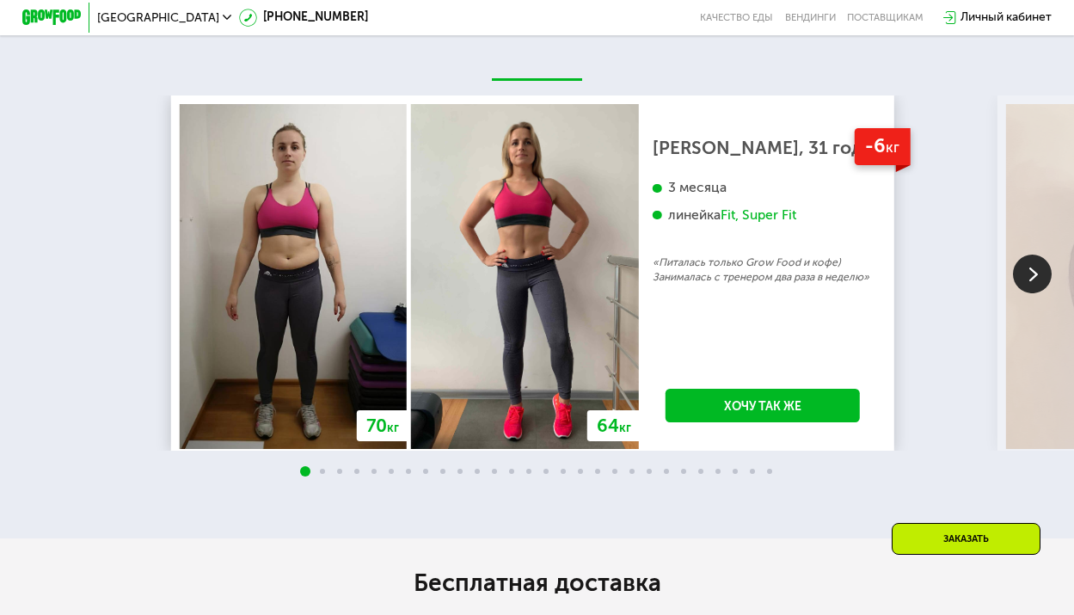
click at [1022, 288] on img at bounding box center [1032, 273] width 39 height 39
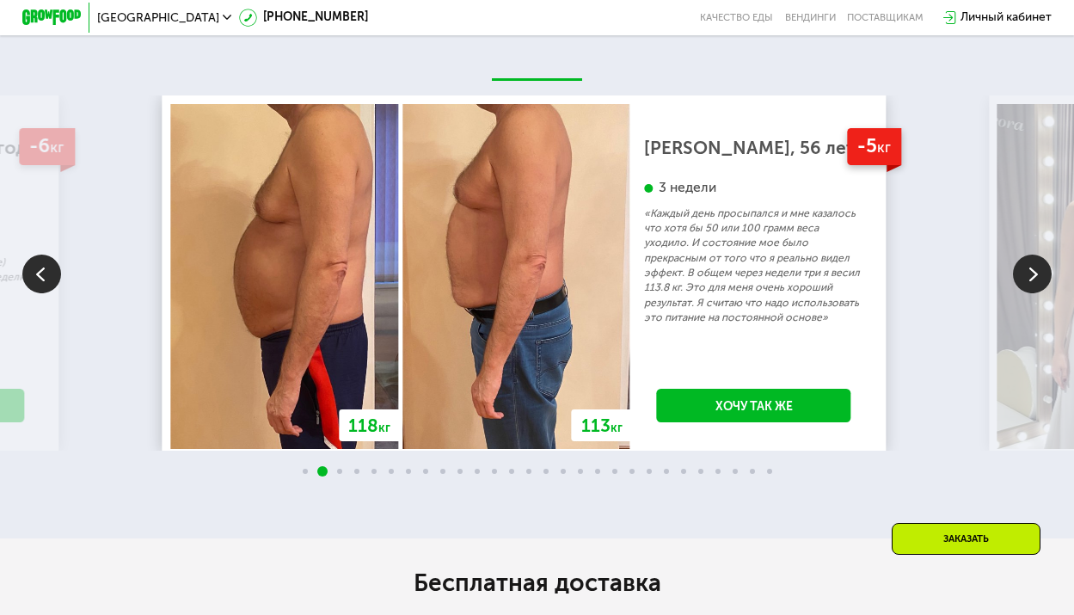
click at [1027, 293] on img at bounding box center [1032, 273] width 39 height 39
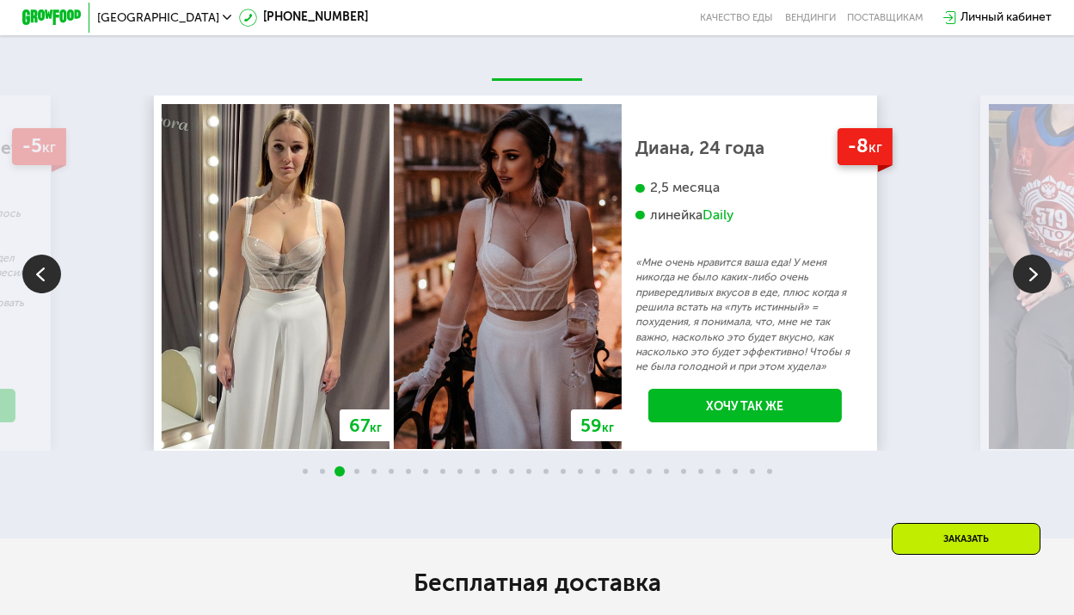
click at [1027, 293] on img at bounding box center [1032, 273] width 39 height 39
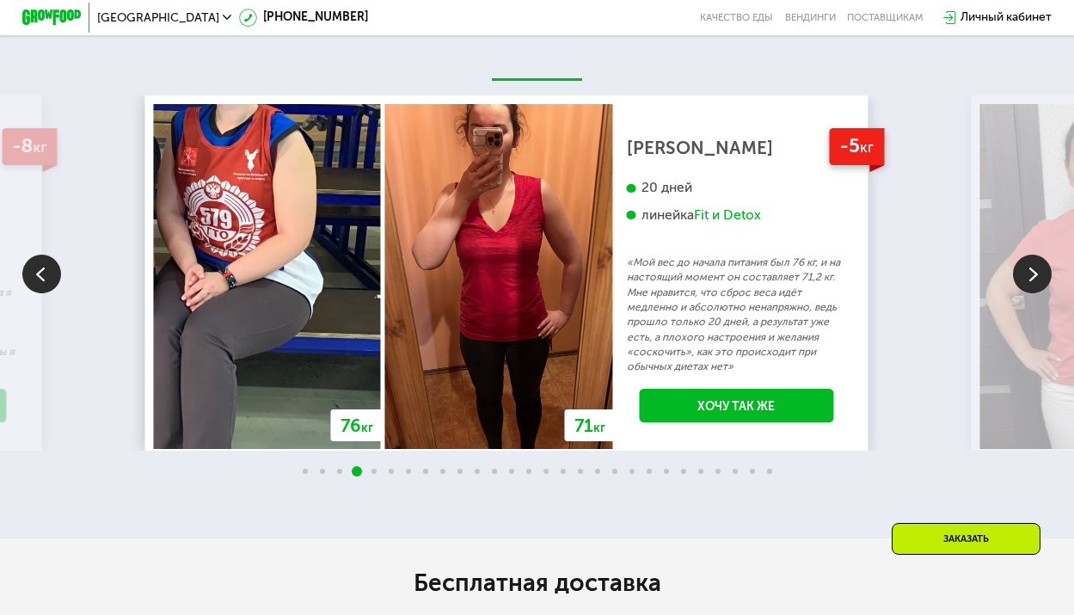
click at [1028, 293] on img at bounding box center [1032, 273] width 39 height 39
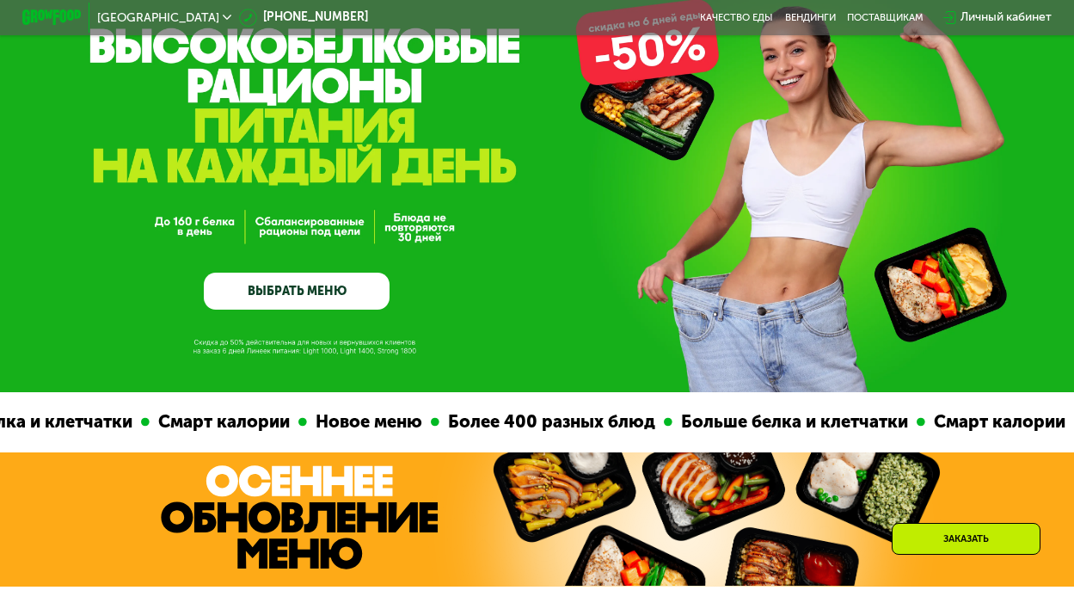
scroll to position [0, 0]
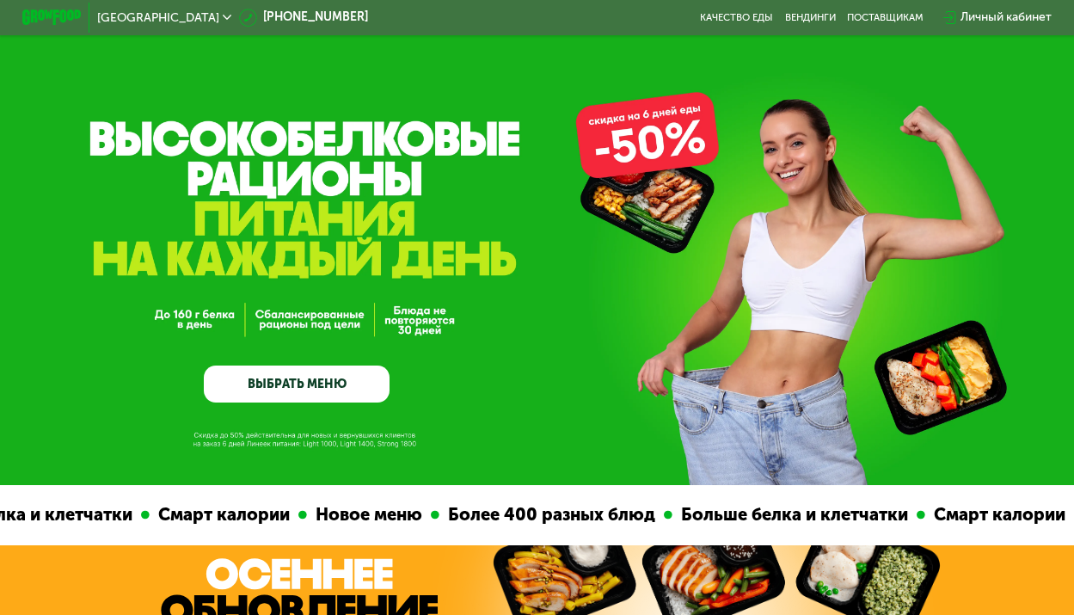
click at [348, 379] on link "ВЫБРАТЬ МЕНЮ" at bounding box center [297, 383] width 186 height 37
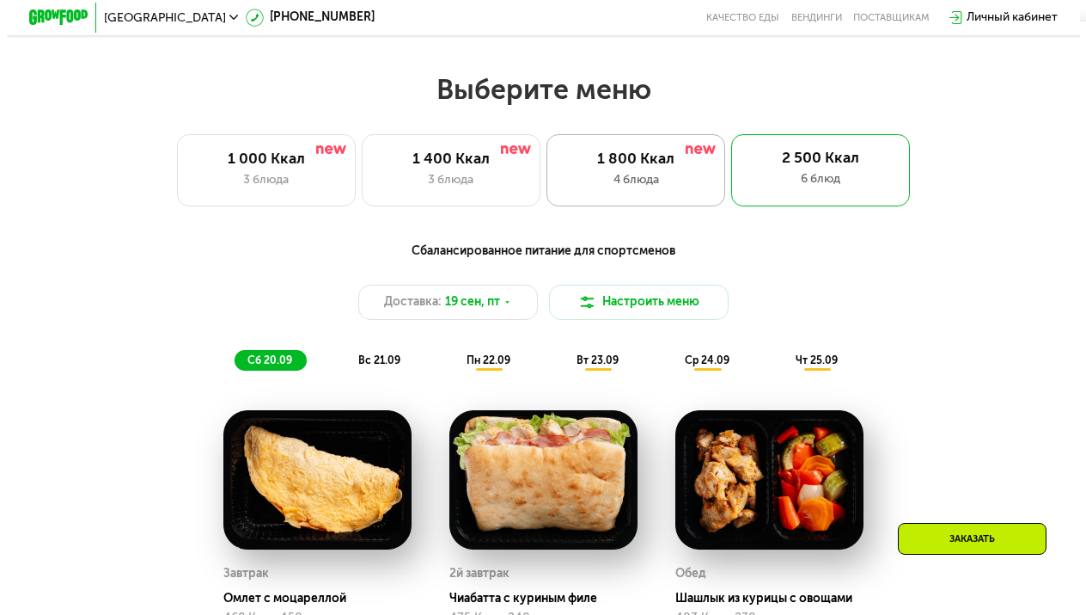
scroll to position [875, 0]
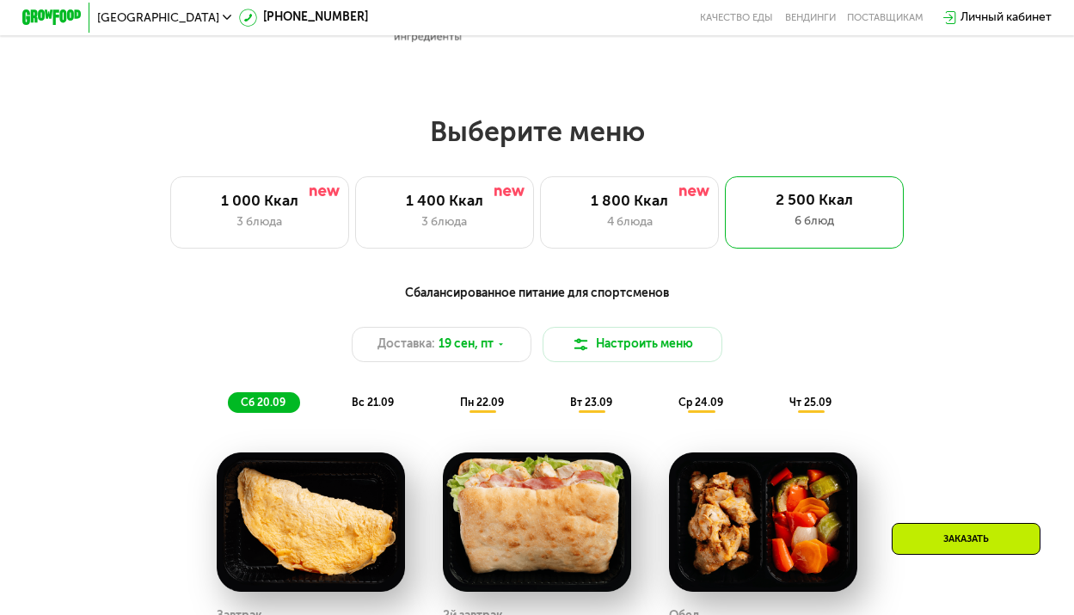
click at [511, 298] on div "Сбалансированное питание для спортсменов" at bounding box center [536, 293] width 883 height 19
click at [629, 296] on div "Сбалансированное питание для спортсменов" at bounding box center [536, 293] width 883 height 19
click at [448, 293] on div "Сбалансированное питание для спортсменов" at bounding box center [536, 293] width 883 height 19
click at [483, 341] on div "Доставка: [DATE]" at bounding box center [441, 345] width 179 height 36
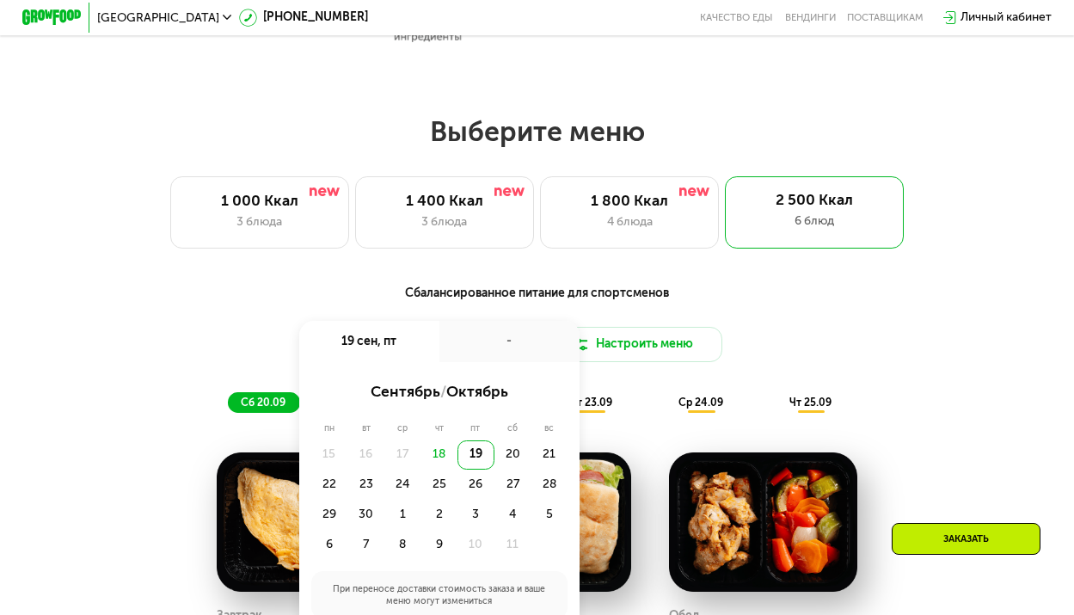
click at [762, 334] on div "Сбалансированное питание для спортсменов Доставка: [DATE] сен, пт - сентябрь / …" at bounding box center [536, 348] width 883 height 129
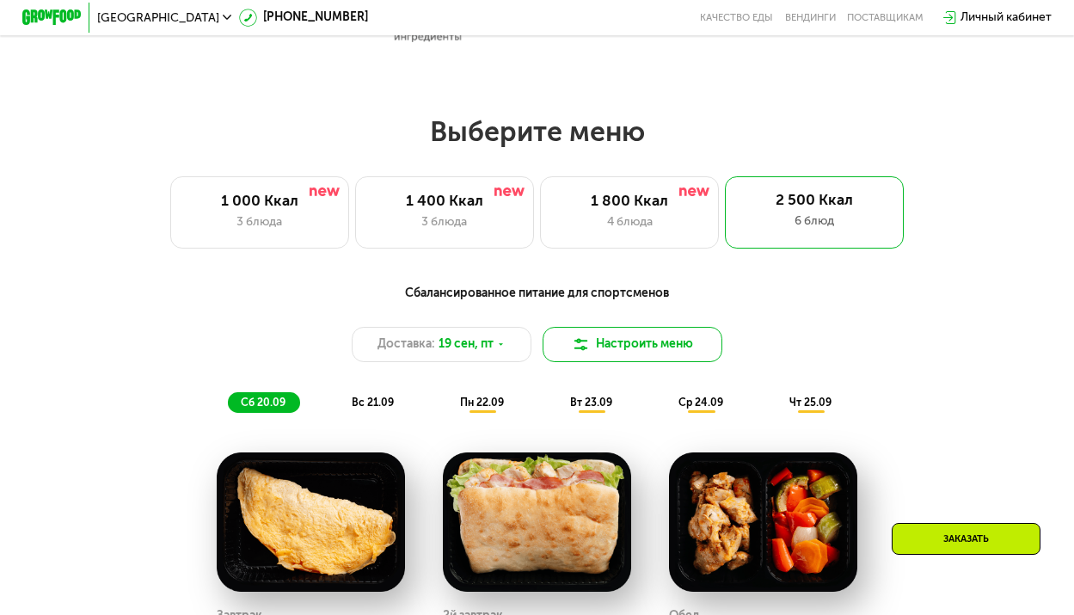
click at [656, 358] on button "Настроить меню" at bounding box center [631, 345] width 179 height 36
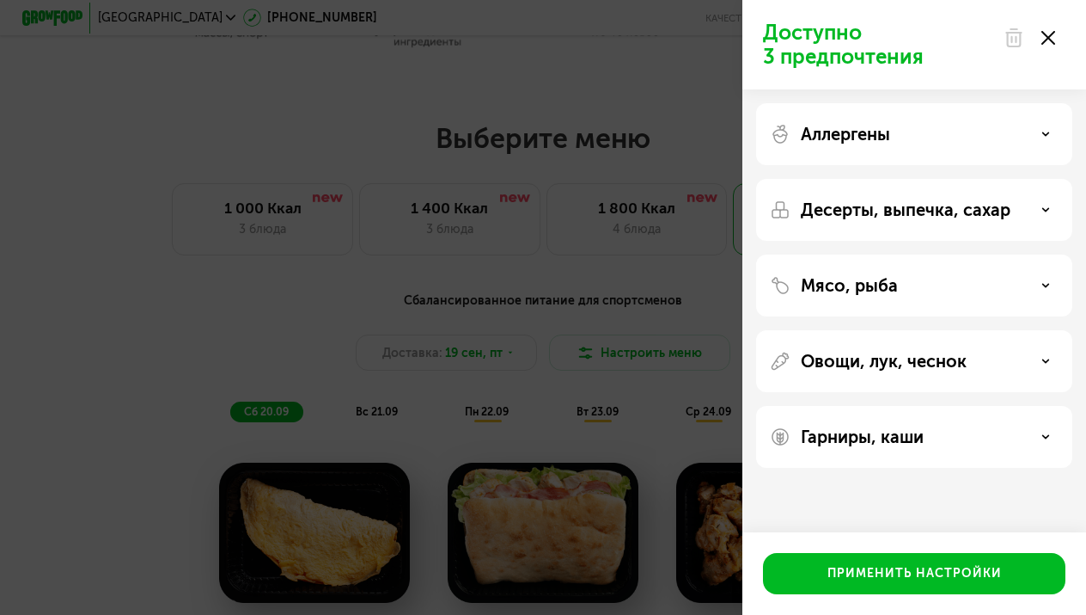
click at [857, 125] on p "Аллергены" at bounding box center [845, 134] width 89 height 21
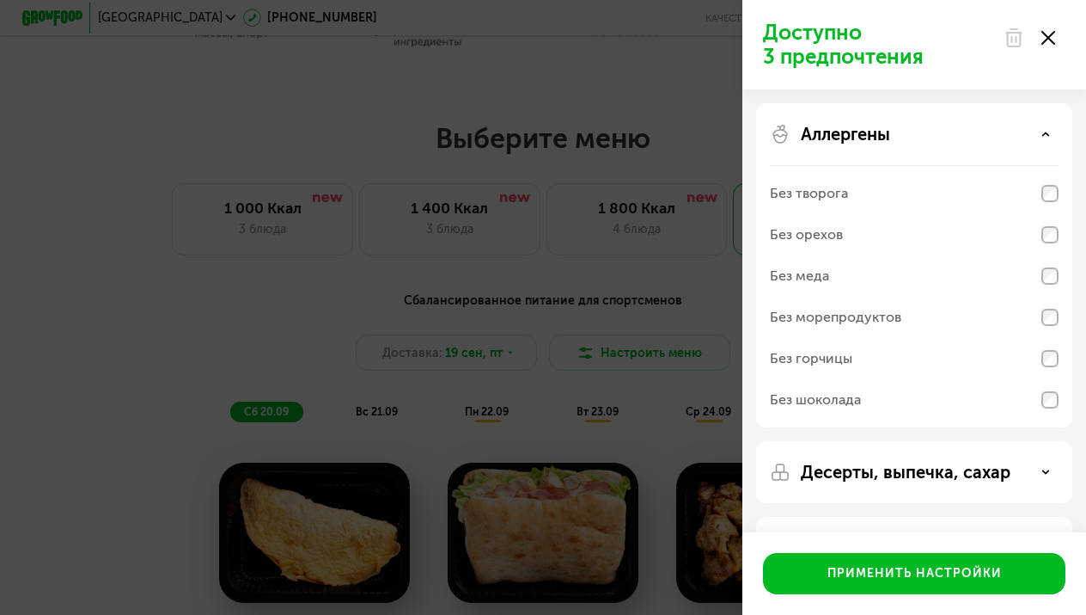
click at [889, 120] on div "Аллергены Без творога Без орехов Без меда Без морепродуктов Без горчицы Без шок…" at bounding box center [914, 265] width 316 height 324
click at [906, 145] on div "Аллергены Без творога Без орехов Без меда Без морепродуктов Без горчицы Без шок…" at bounding box center [914, 265] width 316 height 324
click at [1039, 125] on div "Аллергены" at bounding box center [914, 134] width 289 height 21
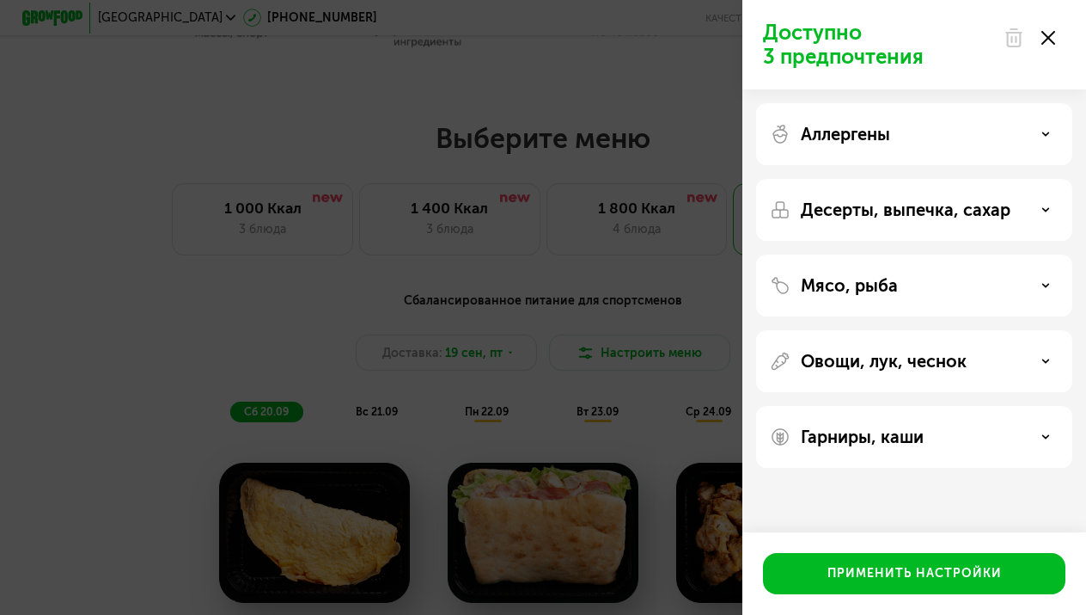
click at [1021, 221] on div "Десерты, выпечка, сахар" at bounding box center [914, 210] width 316 height 62
click at [1038, 204] on div "Десерты, выпечка, сахар" at bounding box center [914, 209] width 289 height 21
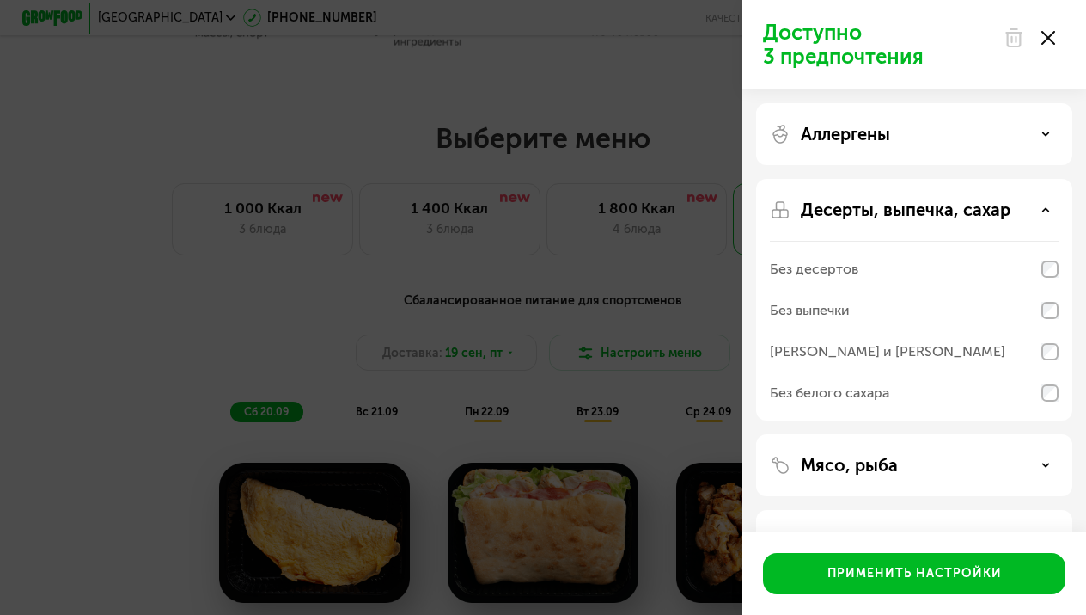
click at [1039, 204] on div "Десерты, выпечка, сахар" at bounding box center [914, 209] width 289 height 21
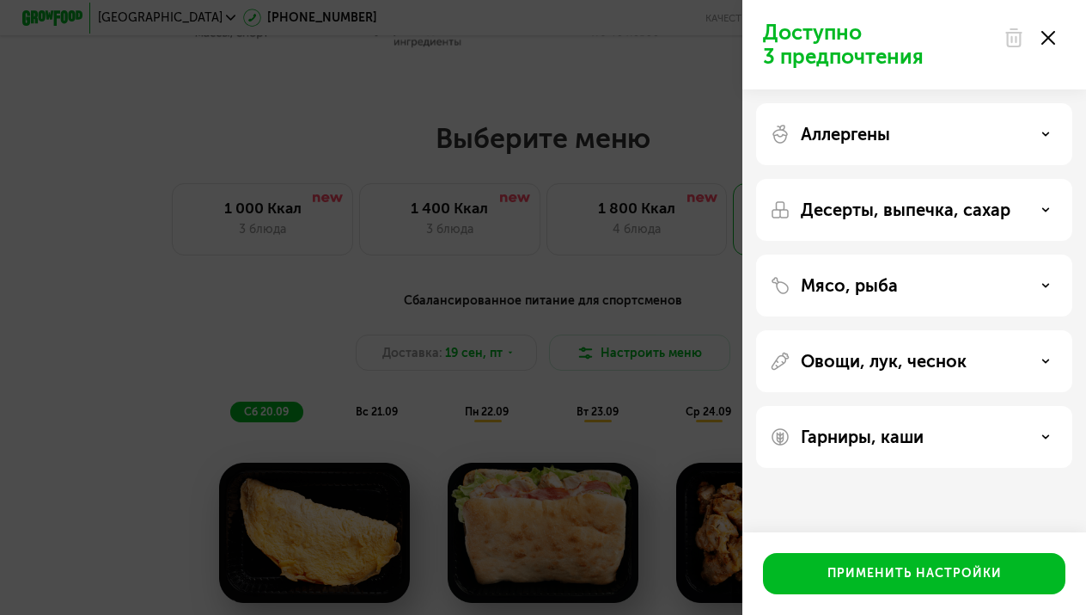
click at [1000, 151] on div "Аллергены" at bounding box center [914, 134] width 316 height 62
click at [1011, 136] on div "Аллергены" at bounding box center [914, 134] width 289 height 21
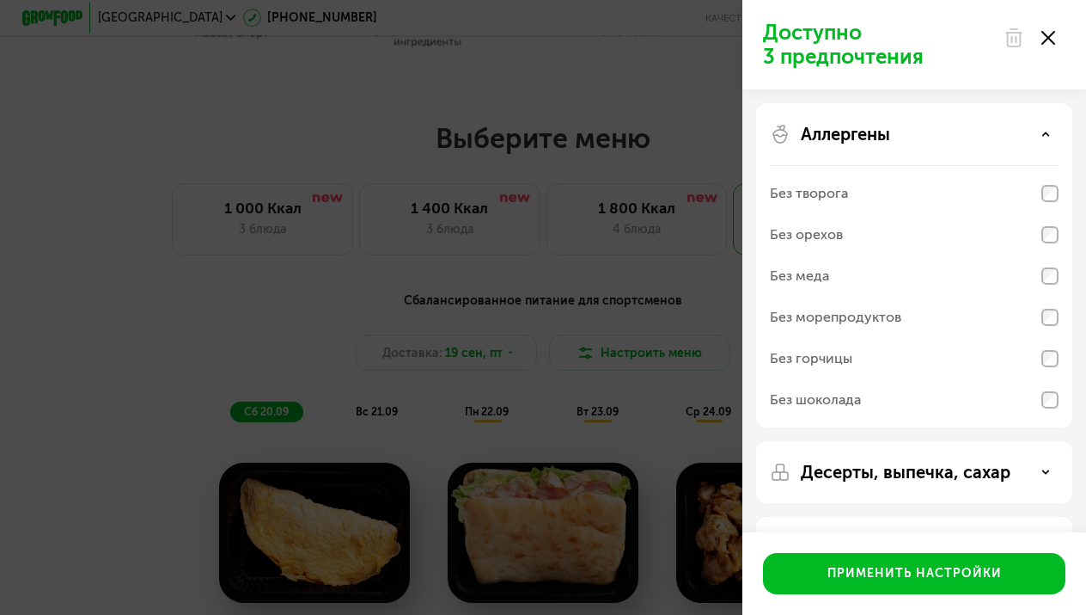
click at [941, 132] on div "Аллергены" at bounding box center [914, 134] width 289 height 21
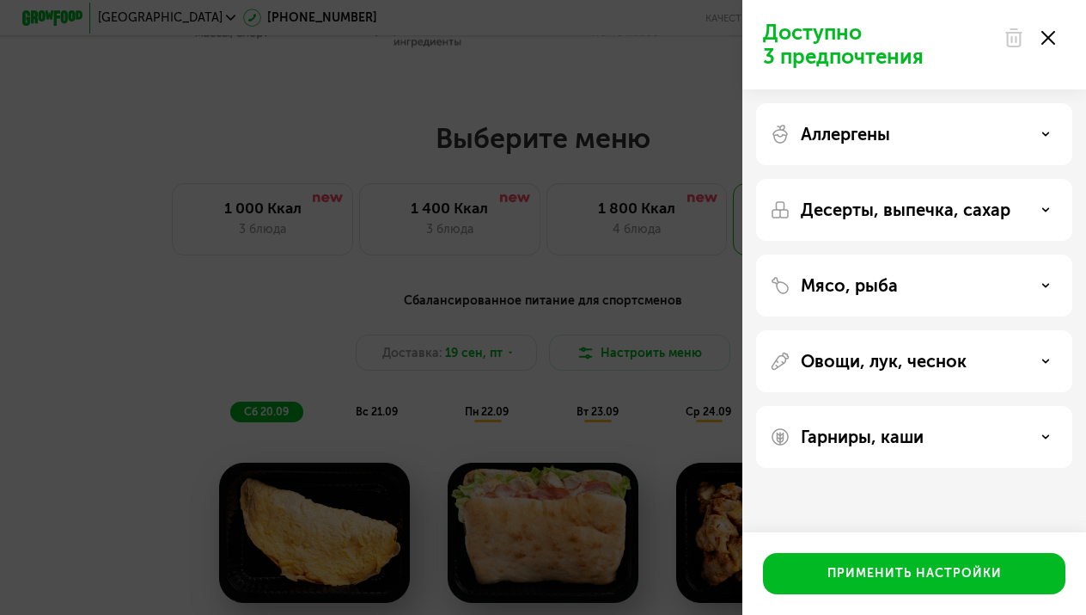
click at [878, 224] on div "Десерты, выпечка, сахар" at bounding box center [914, 210] width 316 height 62
click at [898, 209] on p "Десерты, выпечка, сахар" at bounding box center [906, 209] width 210 height 21
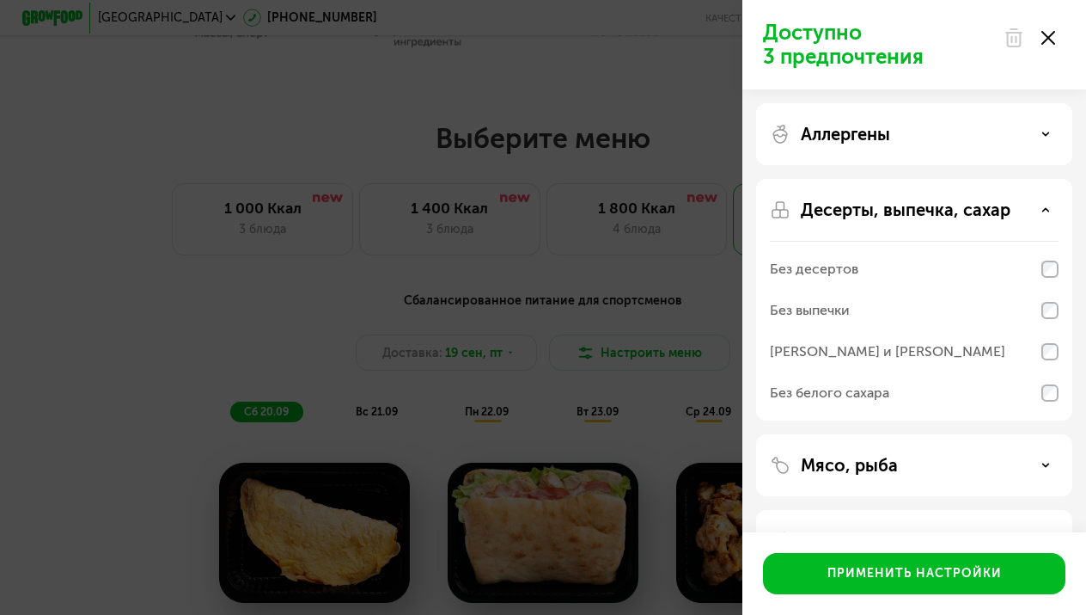
click at [905, 207] on p "Десерты, выпечка, сахар" at bounding box center [906, 209] width 210 height 21
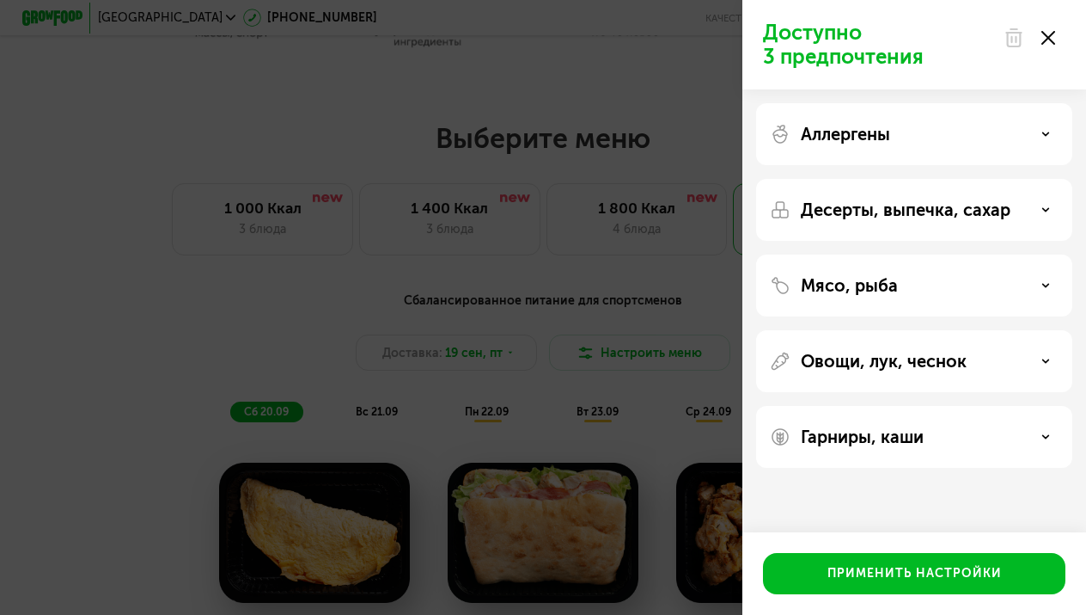
click at [899, 288] on div "Мясо, рыба" at bounding box center [914, 285] width 289 height 21
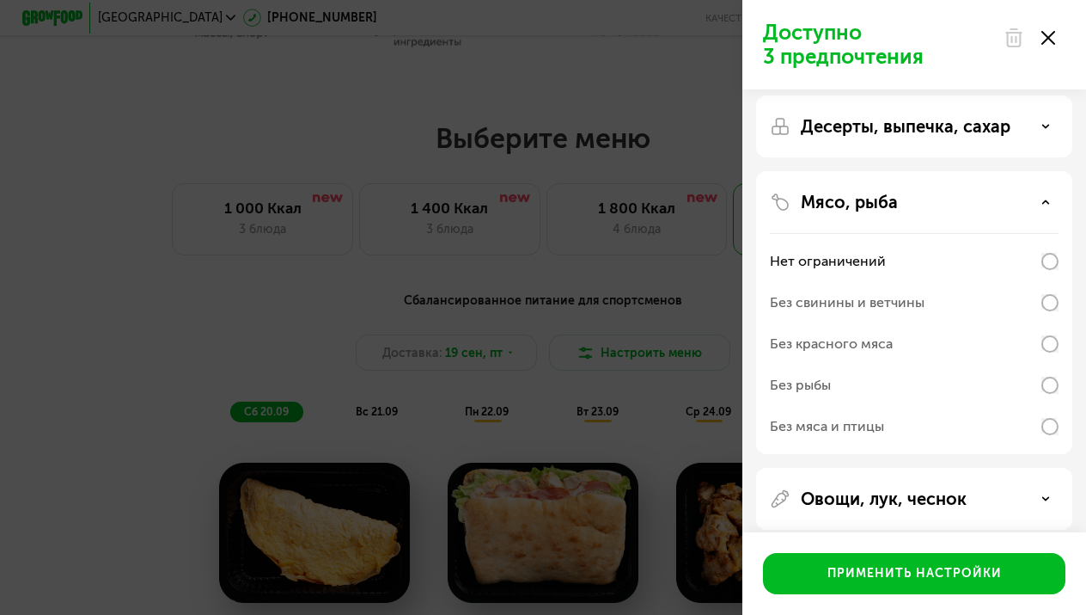
scroll to position [86, 0]
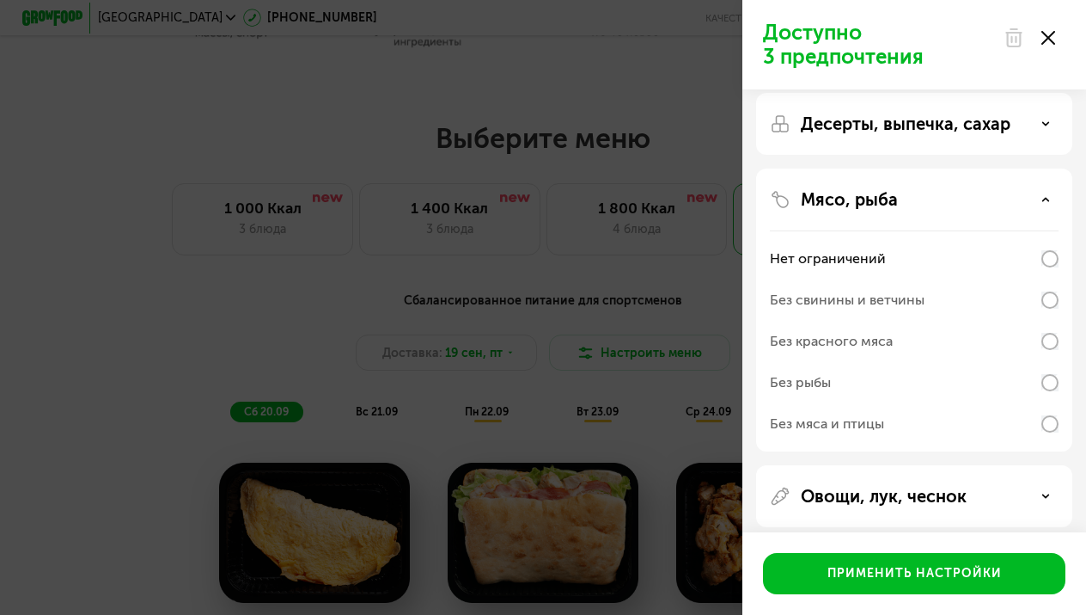
click at [957, 290] on div "Без свинины и ветчины" at bounding box center [914, 299] width 289 height 41
click at [889, 265] on div "Нет ограничений" at bounding box center [914, 258] width 289 height 41
click at [874, 205] on p "Мясо, рыба" at bounding box center [849, 199] width 97 height 21
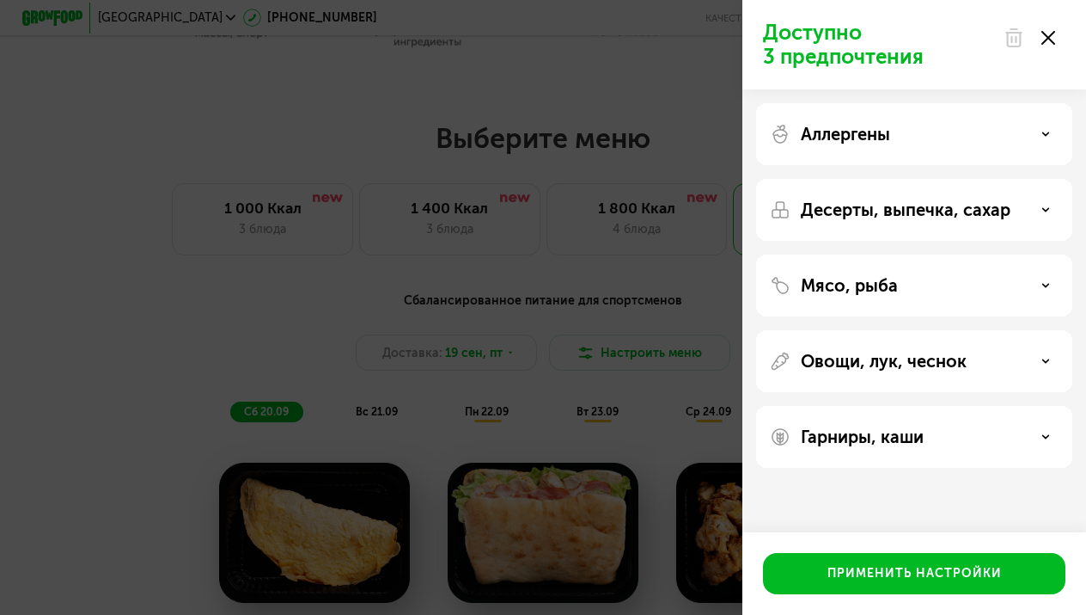
scroll to position [0, 0]
click at [894, 357] on p "Овощи, лук, чеснок" at bounding box center [884, 361] width 166 height 21
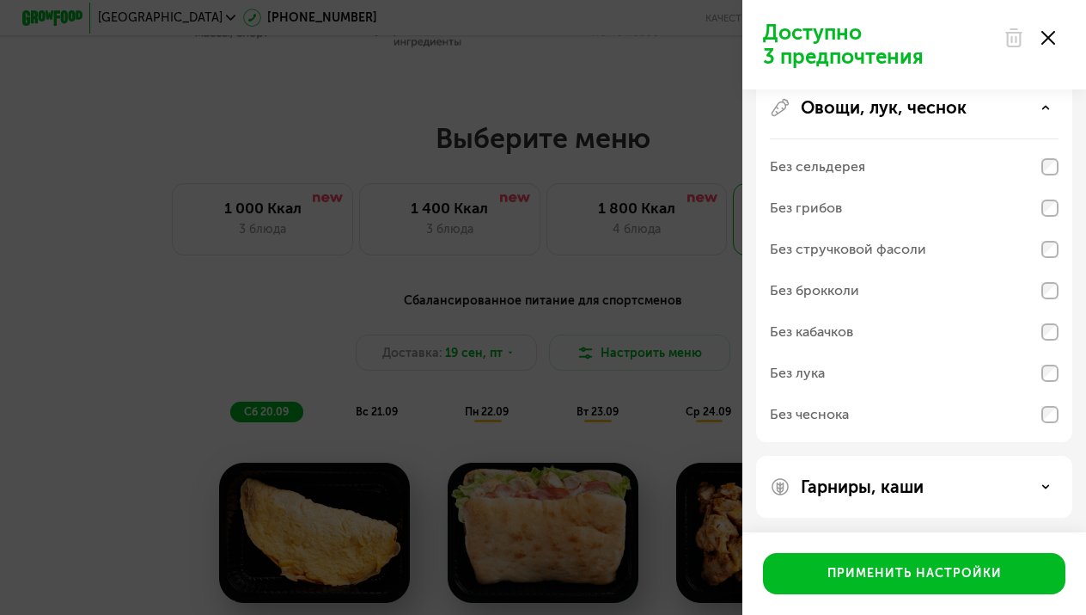
scroll to position [256, 0]
click at [882, 108] on p "Овощи, лук, чеснок" at bounding box center [884, 105] width 166 height 21
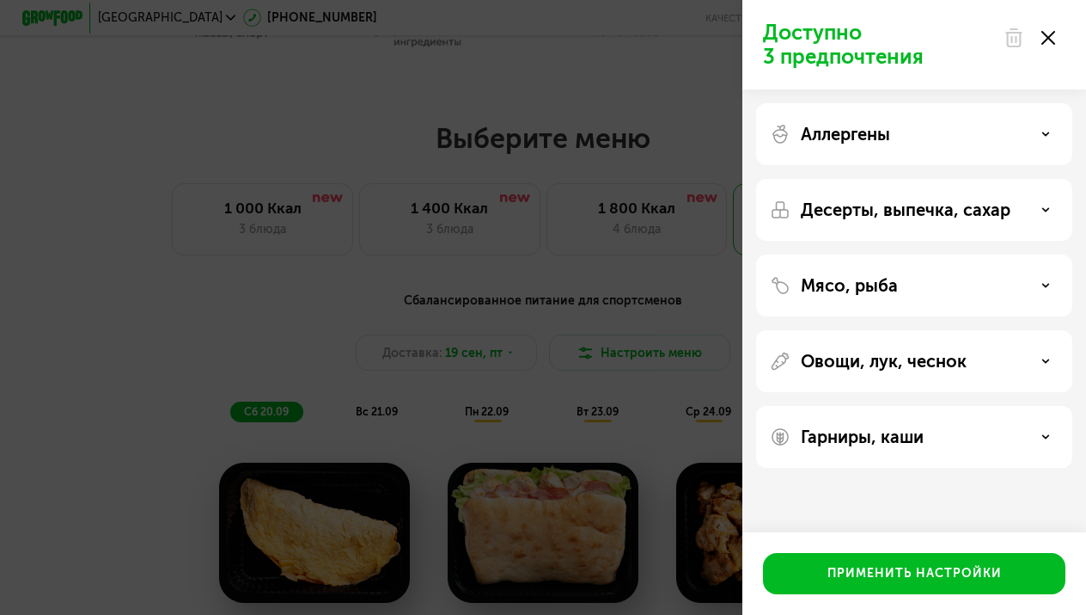
click at [870, 439] on p "Гарниры, каши" at bounding box center [862, 436] width 123 height 21
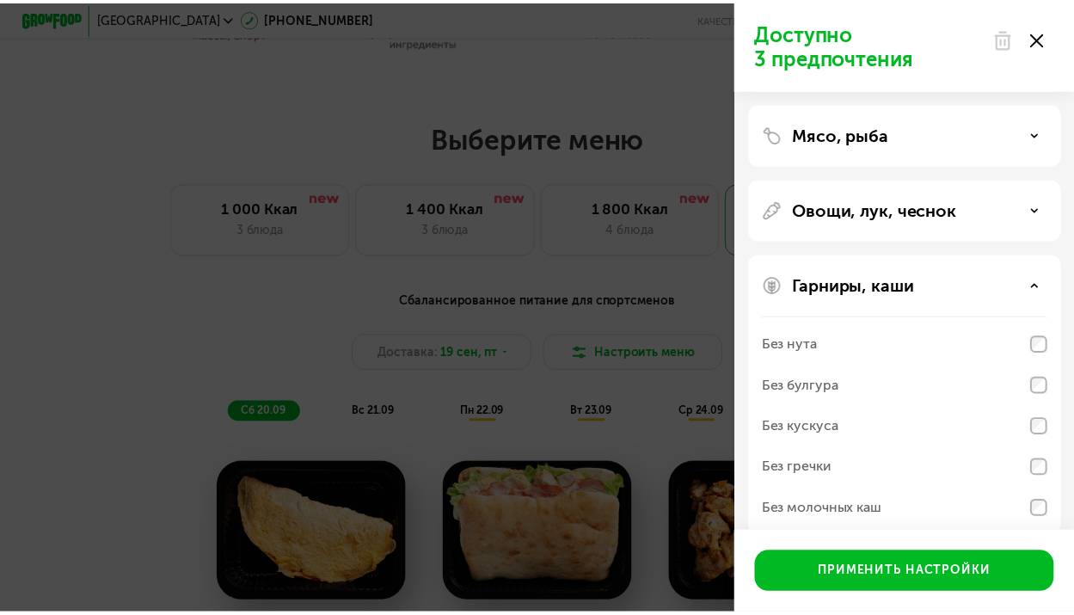
scroll to position [174, 0]
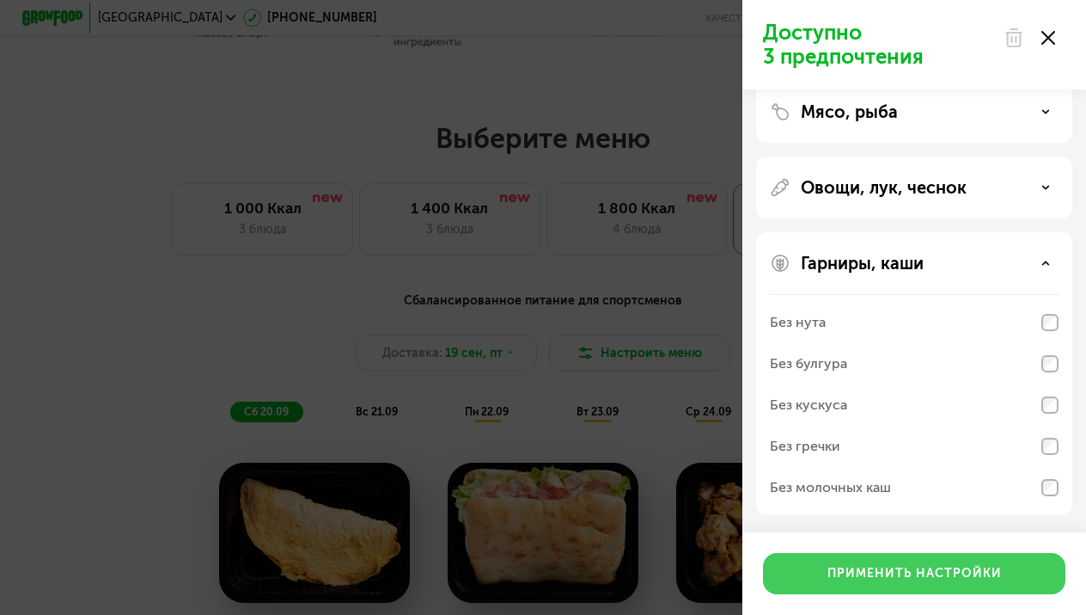
click at [882, 560] on button "Применить настройки" at bounding box center [914, 573] width 303 height 41
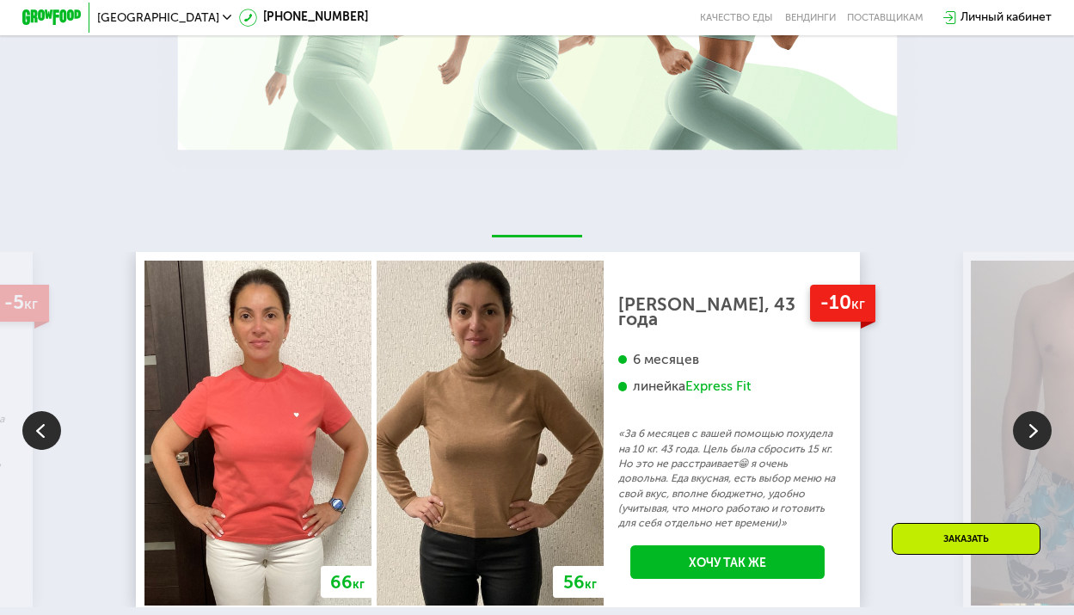
scroll to position [3024, 0]
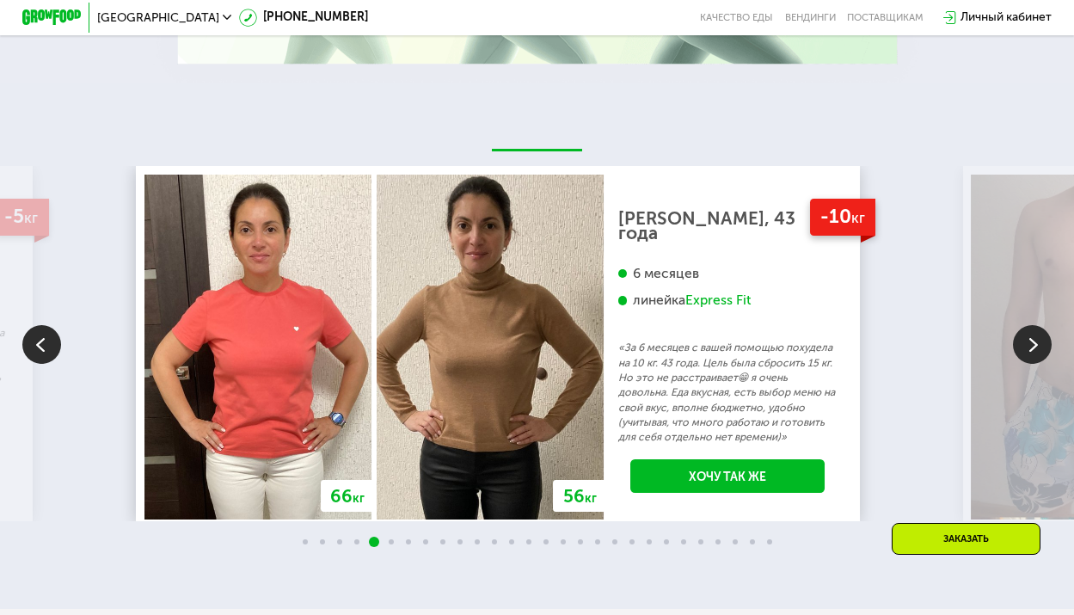
click at [1029, 364] on img at bounding box center [1032, 344] width 39 height 39
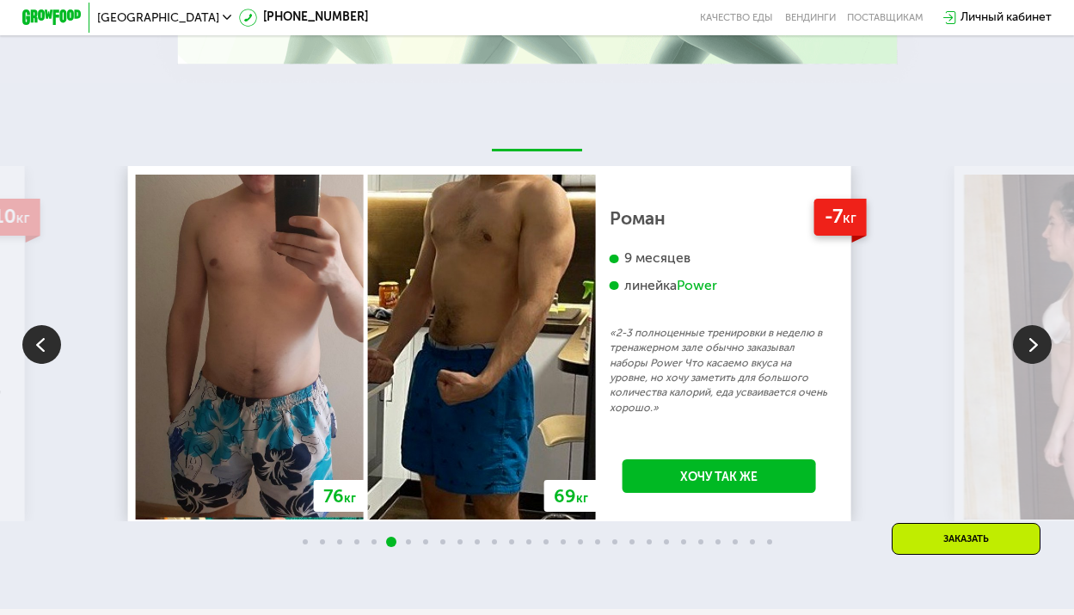
click at [1035, 364] on img at bounding box center [1032, 344] width 39 height 39
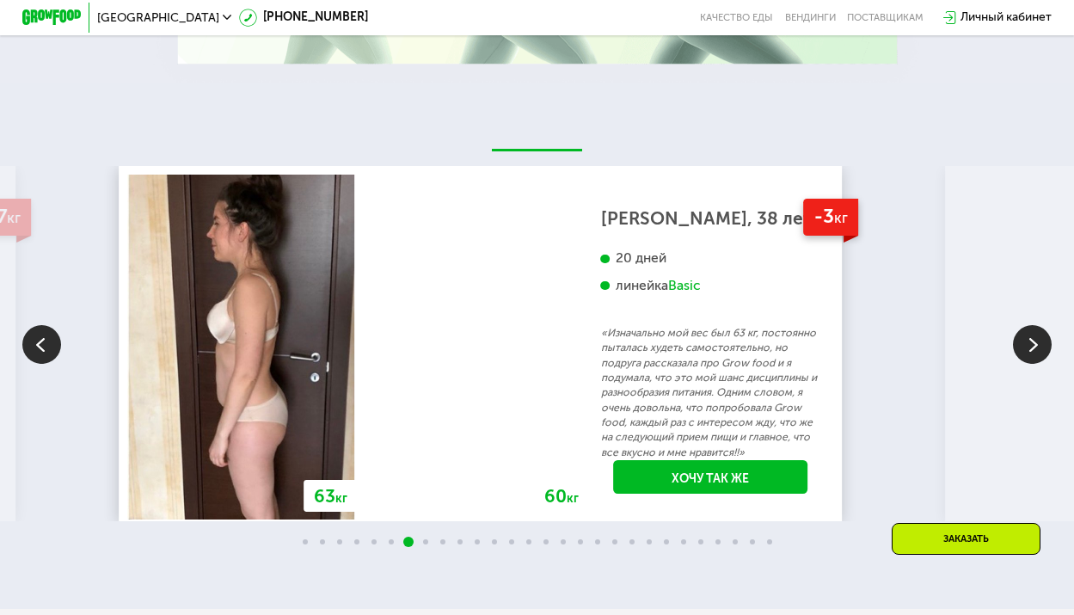
click at [1037, 364] on img at bounding box center [1032, 344] width 39 height 39
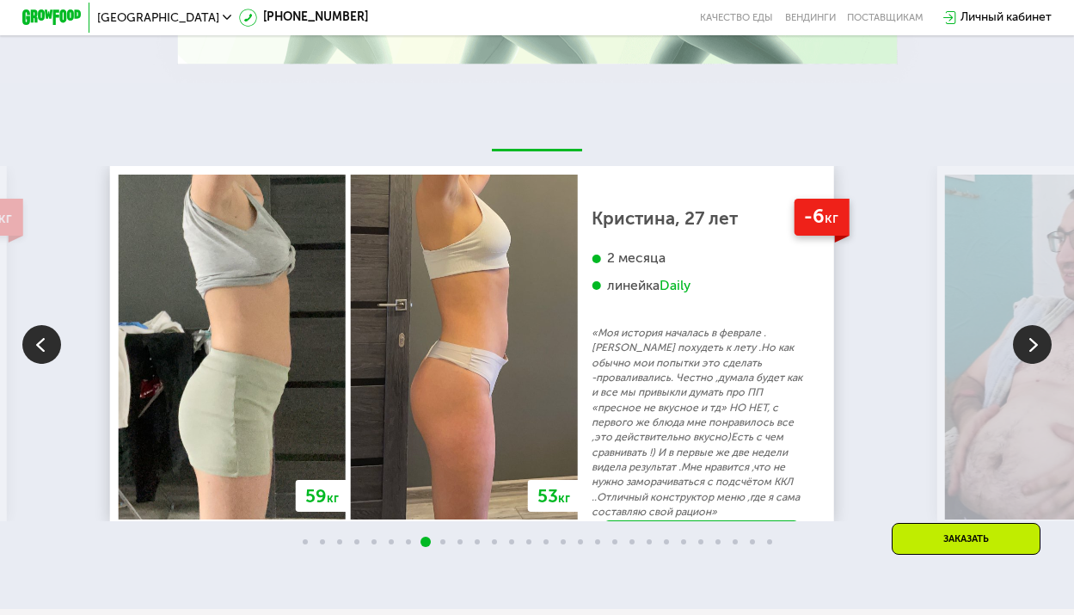
click at [41, 364] on img at bounding box center [41, 344] width 39 height 39
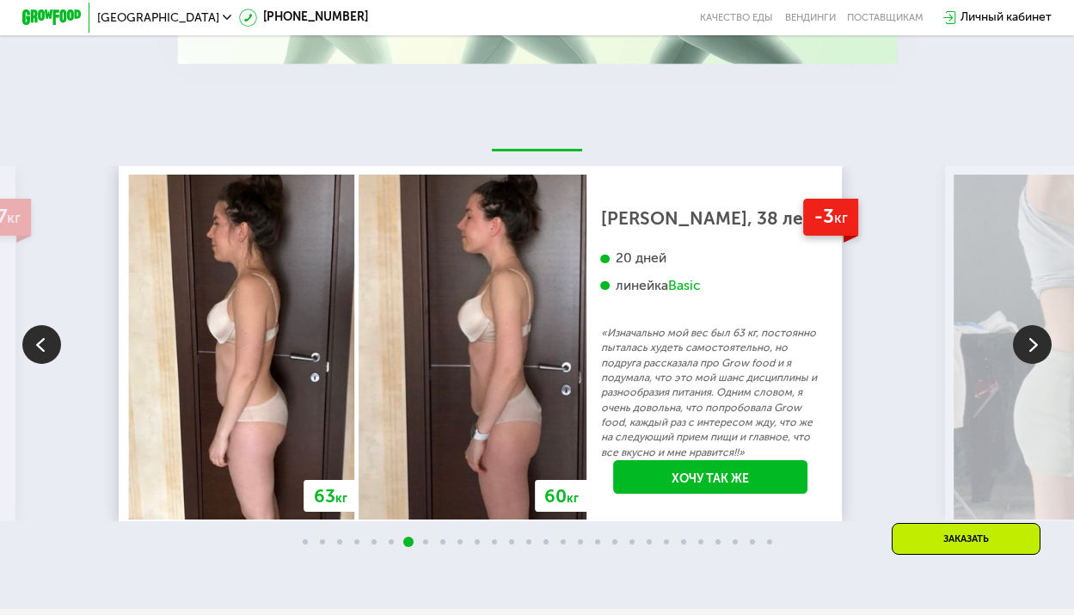
click at [1028, 364] on img at bounding box center [1032, 344] width 39 height 39
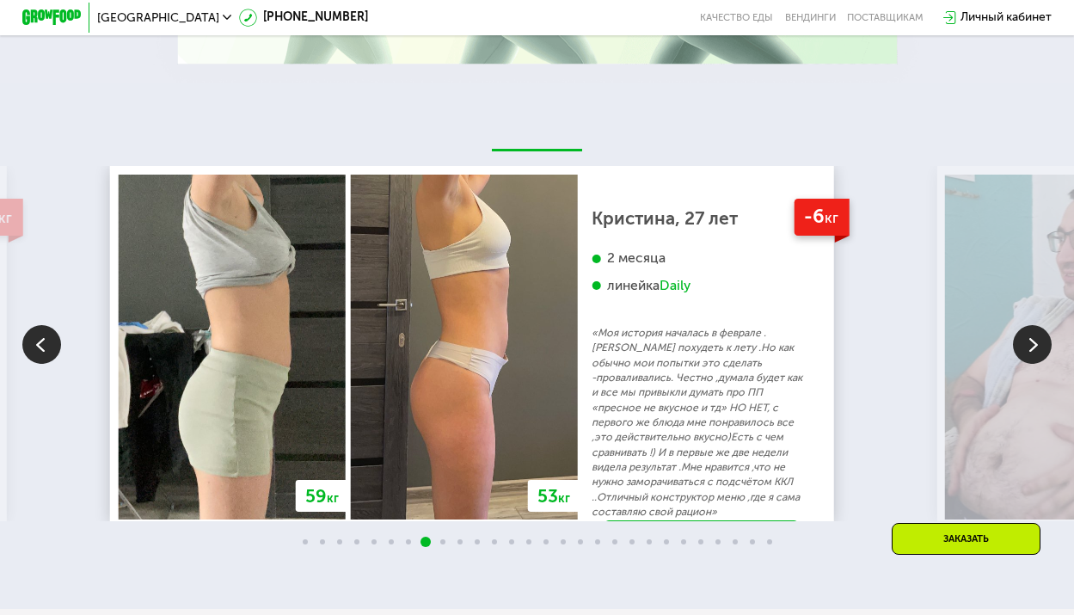
click at [1038, 364] on img at bounding box center [1032, 344] width 39 height 39
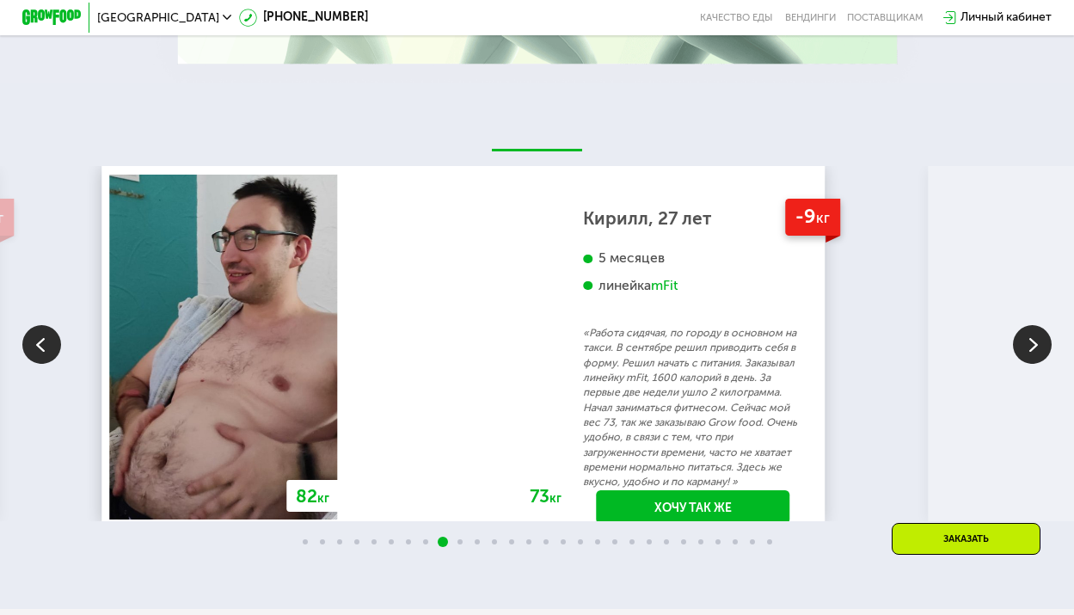
click at [1039, 364] on img at bounding box center [1032, 344] width 39 height 39
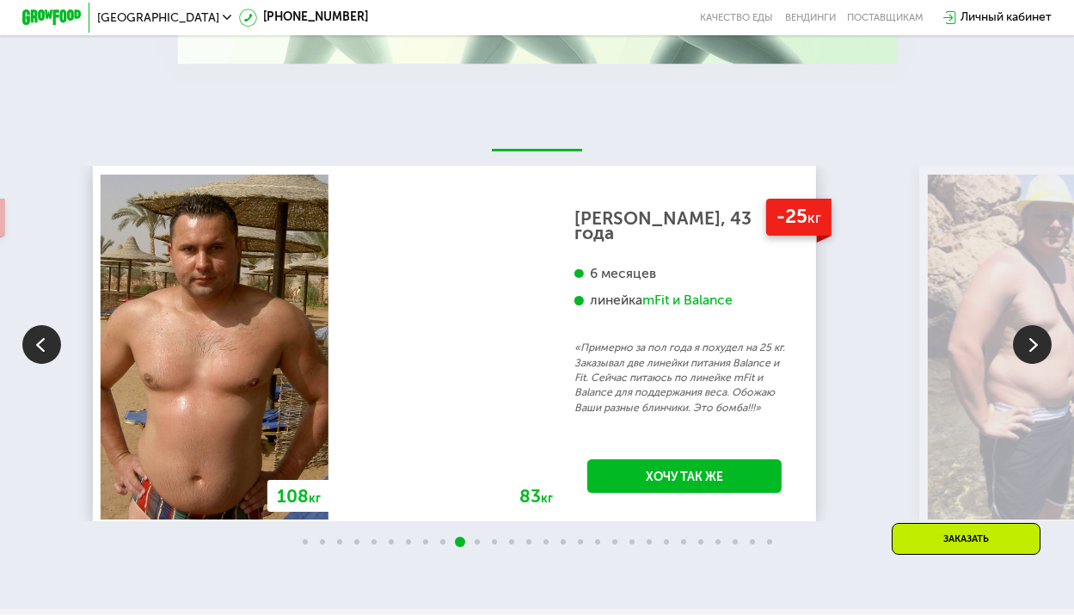
click at [1039, 364] on img at bounding box center [1032, 344] width 39 height 39
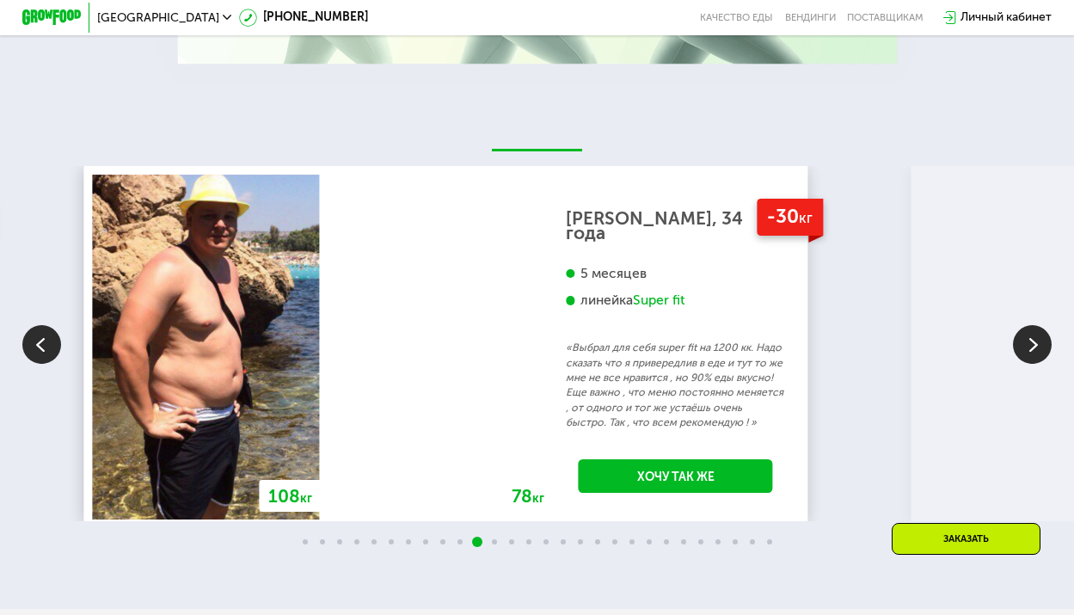
click at [48, 364] on img at bounding box center [41, 344] width 39 height 39
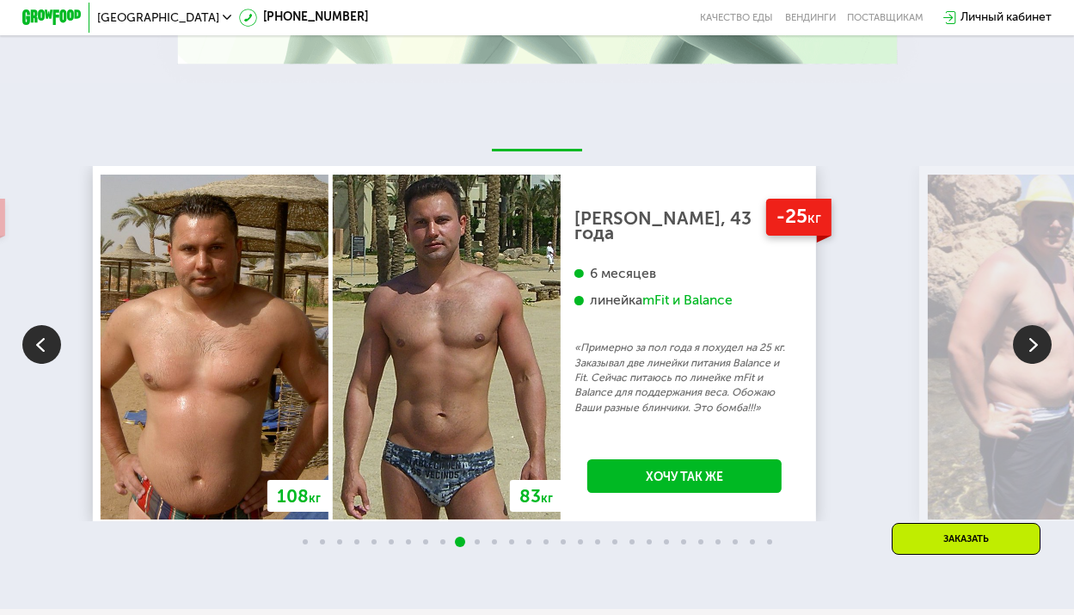
click at [1025, 364] on img at bounding box center [1032, 344] width 39 height 39
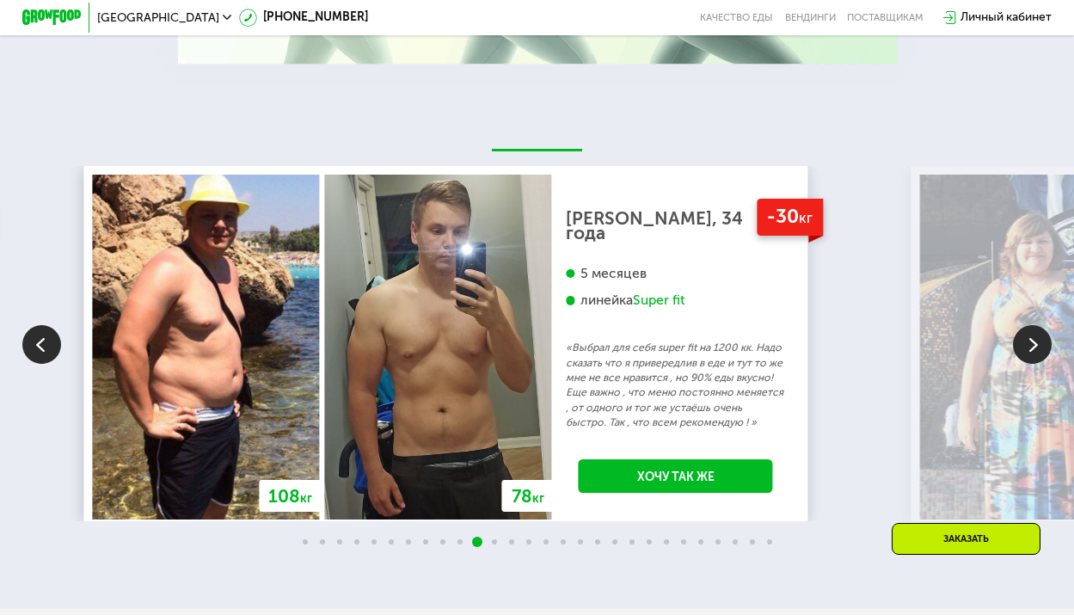
click at [1025, 364] on img at bounding box center [1032, 344] width 39 height 39
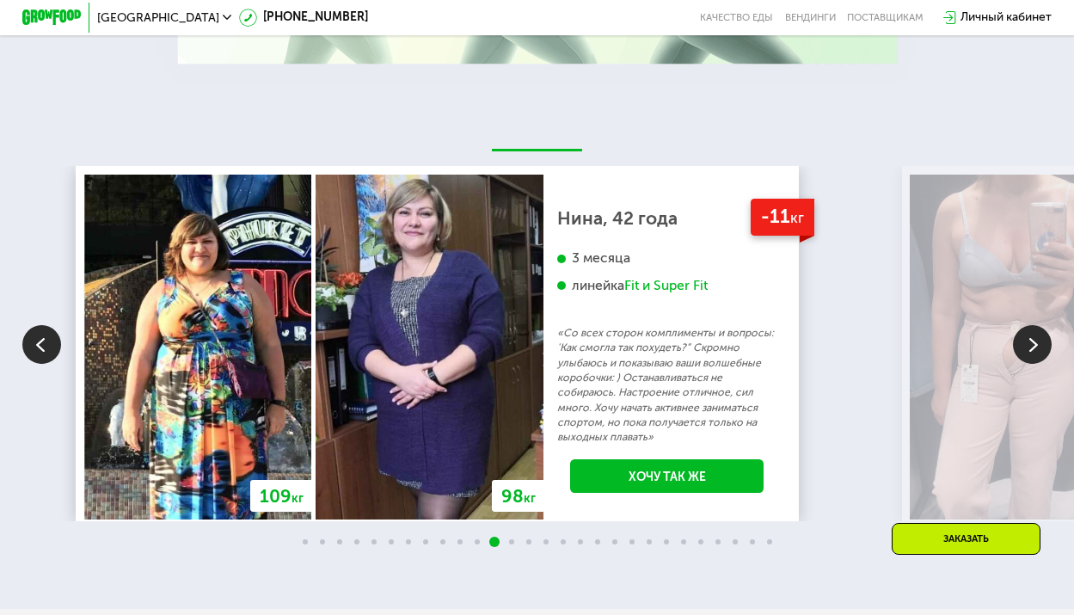
click at [1025, 364] on img at bounding box center [1032, 344] width 39 height 39
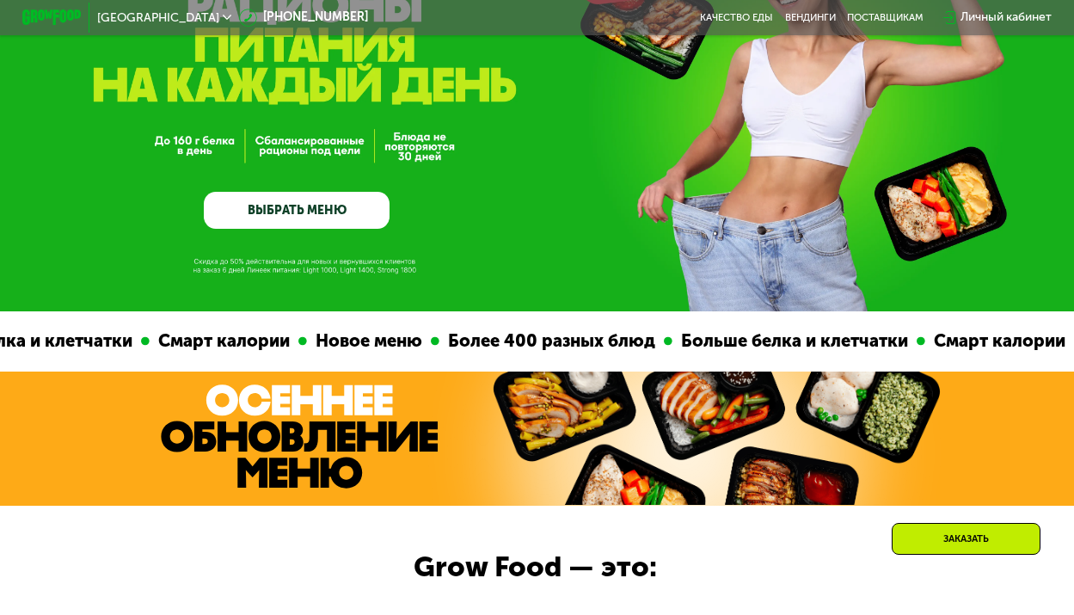
scroll to position [0, 0]
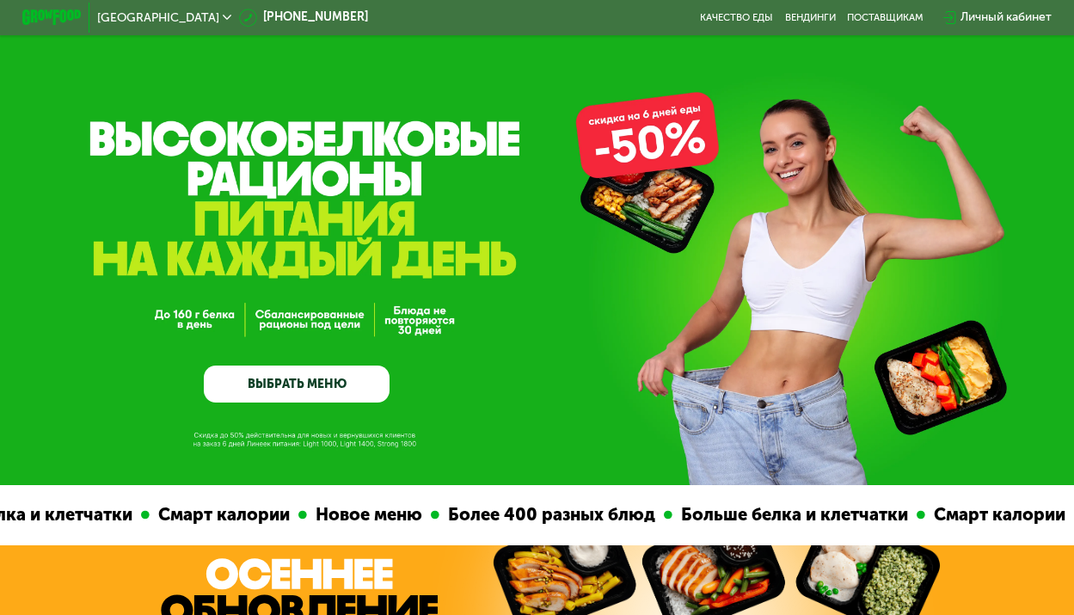
click at [223, 21] on icon at bounding box center [227, 17] width 9 height 9
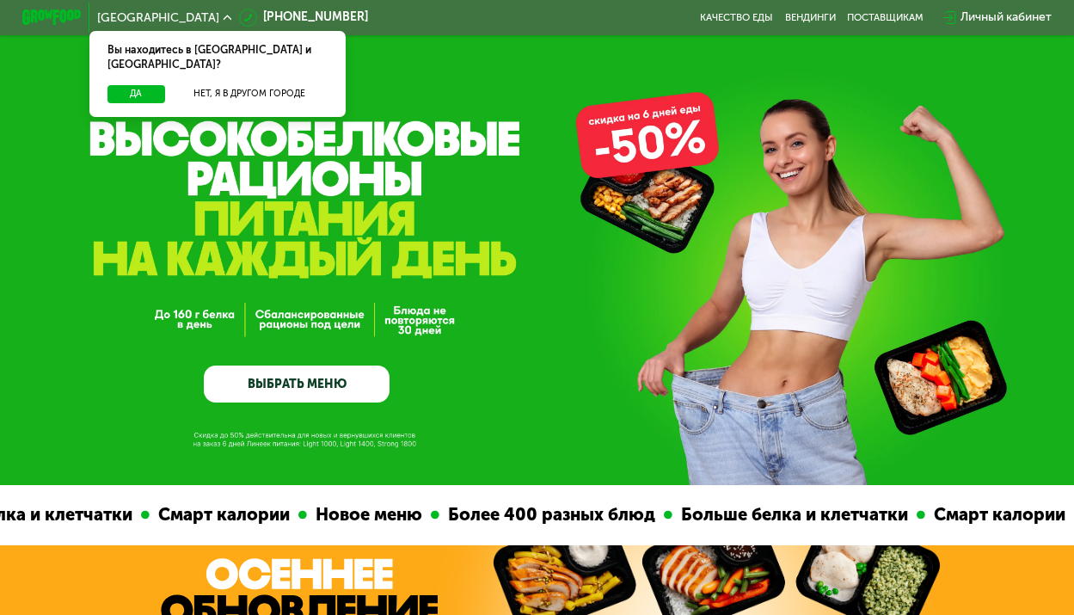
click at [573, 174] on div "GrowFood — доставка правильного питания ВЫБРАТЬ МЕНЮ" at bounding box center [537, 286] width 1074 height 231
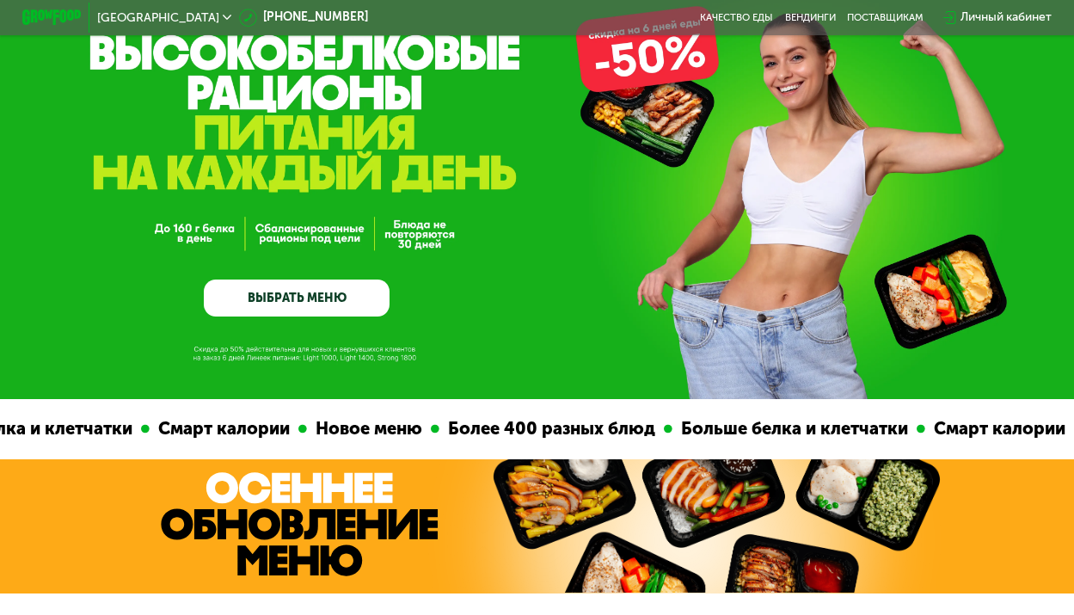
click at [330, 312] on link "ВЫБРАТЬ МЕНЮ" at bounding box center [297, 297] width 186 height 37
